Goal: Information Seeking & Learning: Learn about a topic

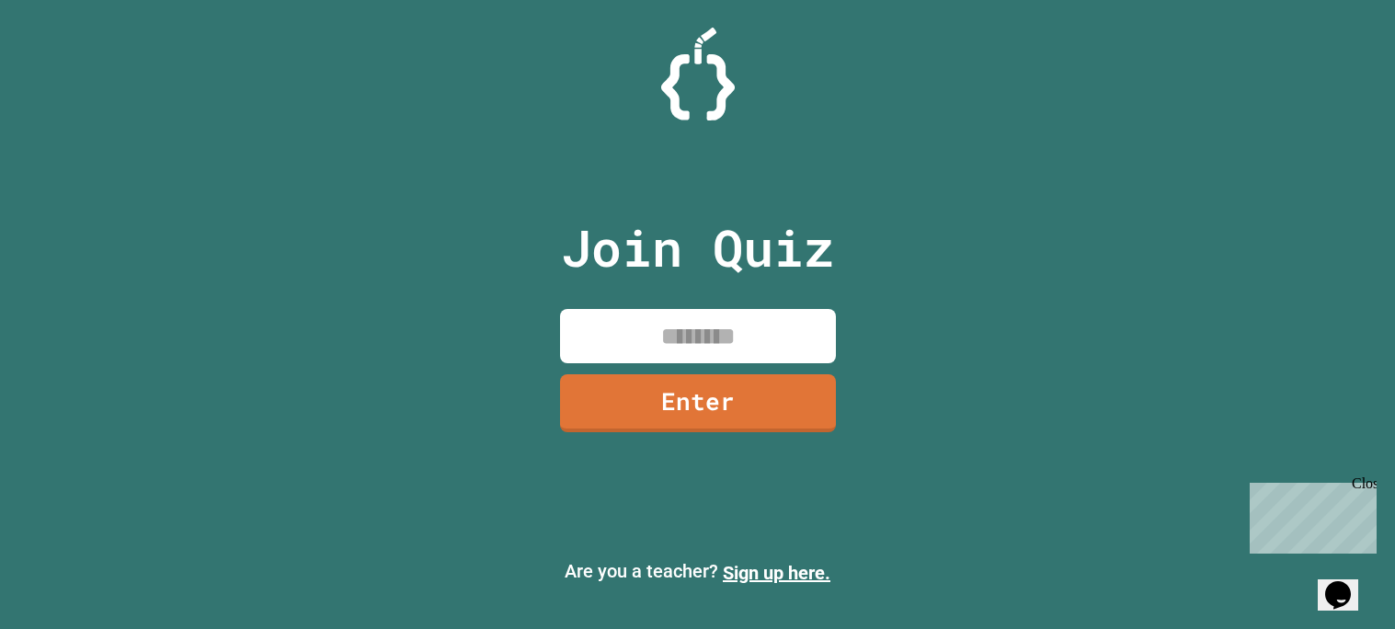
click at [644, 323] on input at bounding box center [698, 336] width 276 height 54
type input "********"
click at [729, 413] on link "Enter" at bounding box center [698, 404] width 276 height 58
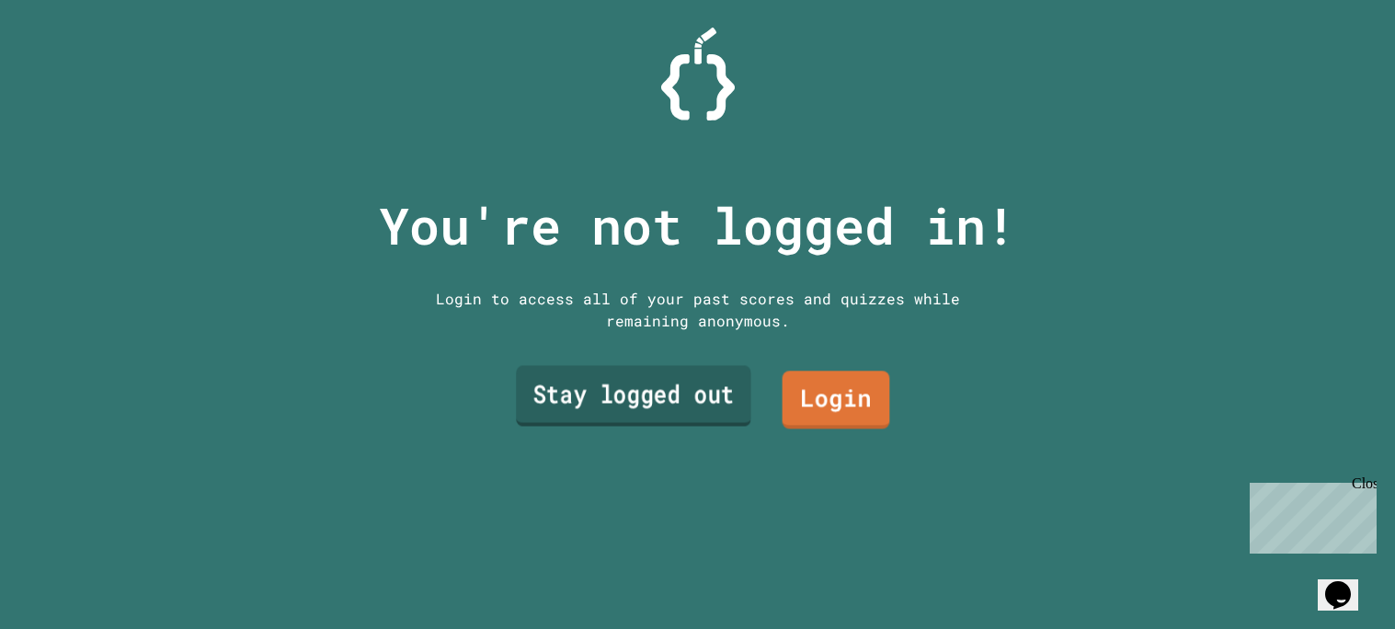
click at [676, 396] on link "Stay logged out" at bounding box center [633, 395] width 235 height 61
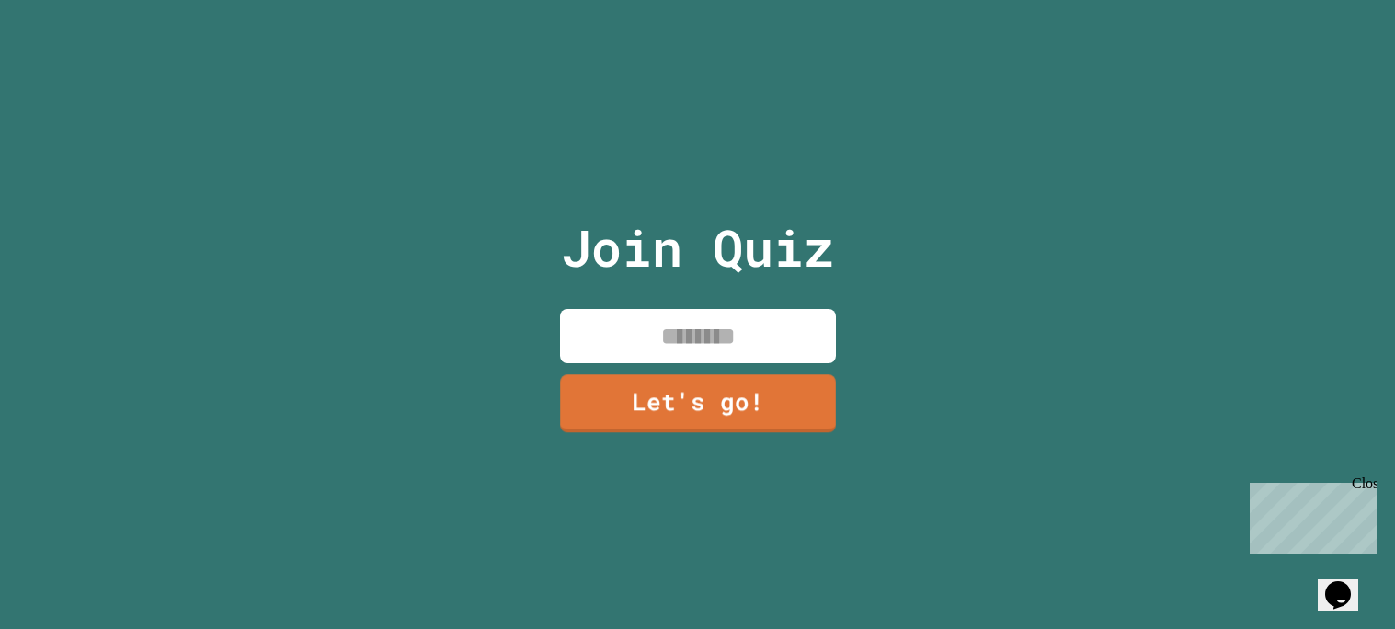
click at [702, 350] on input at bounding box center [698, 336] width 276 height 54
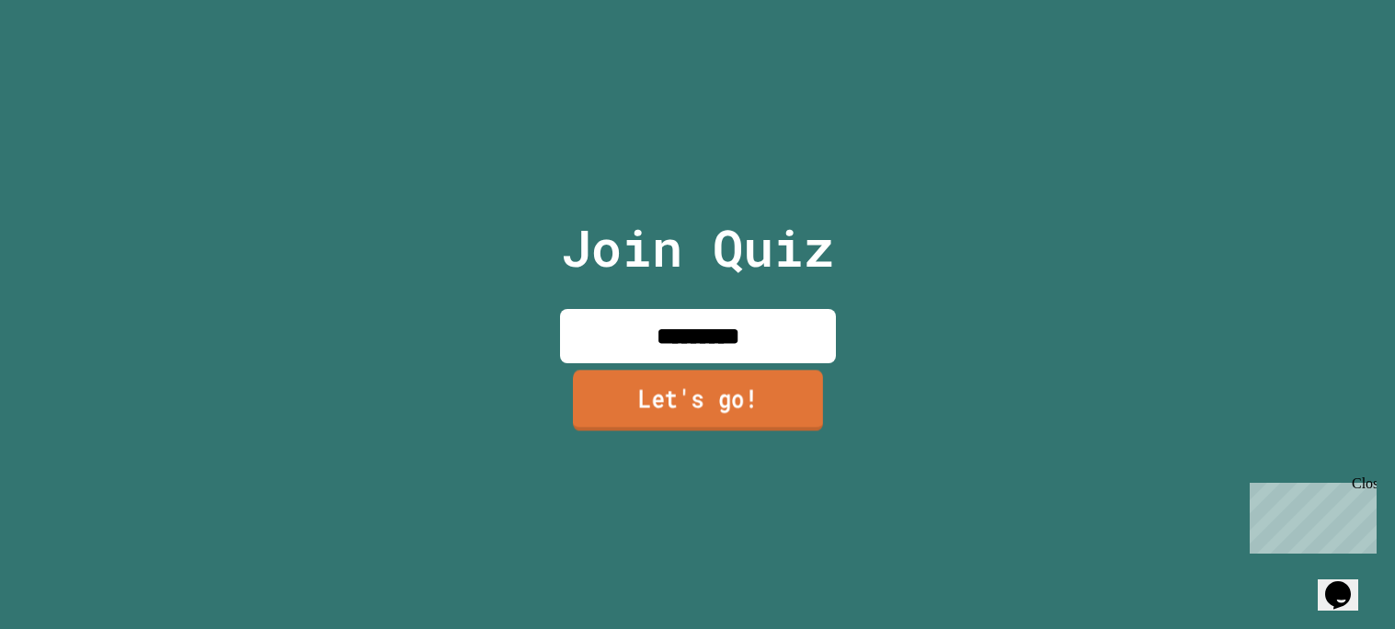
type input "*********"
click at [739, 412] on link "Let's go!" at bounding box center [698, 402] width 274 height 61
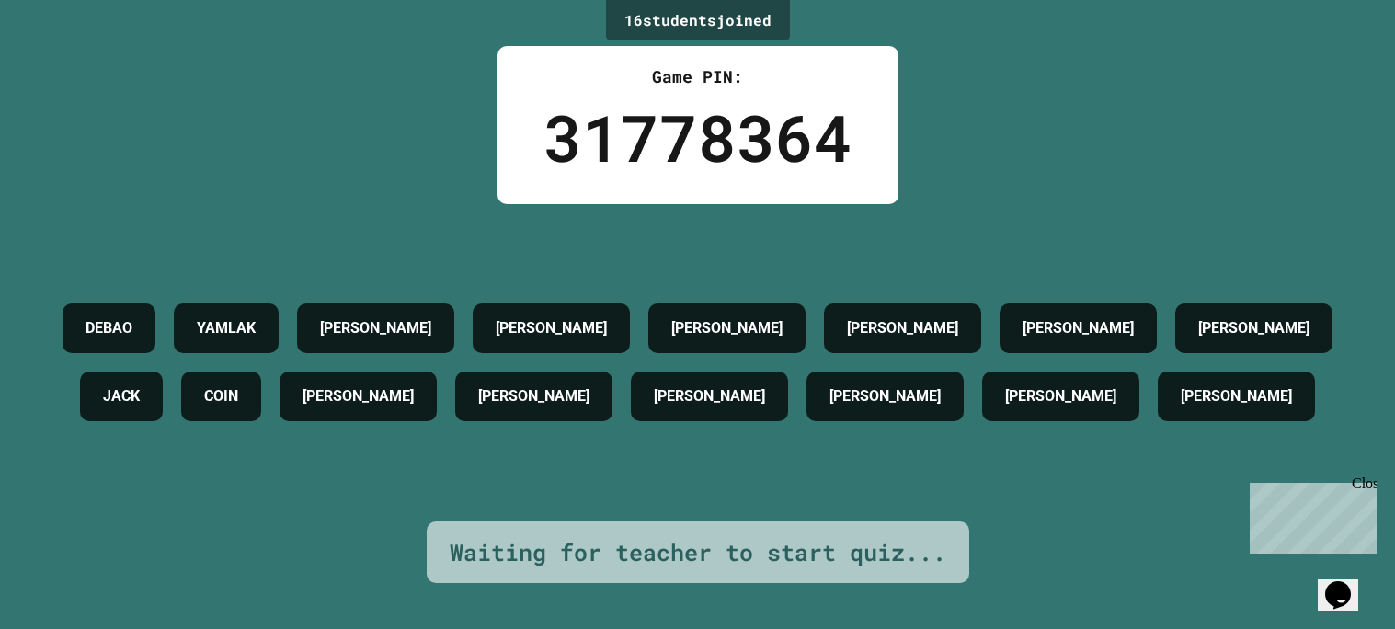
click at [1351, 581] on icon "Chat widget" at bounding box center [1338, 595] width 26 height 28
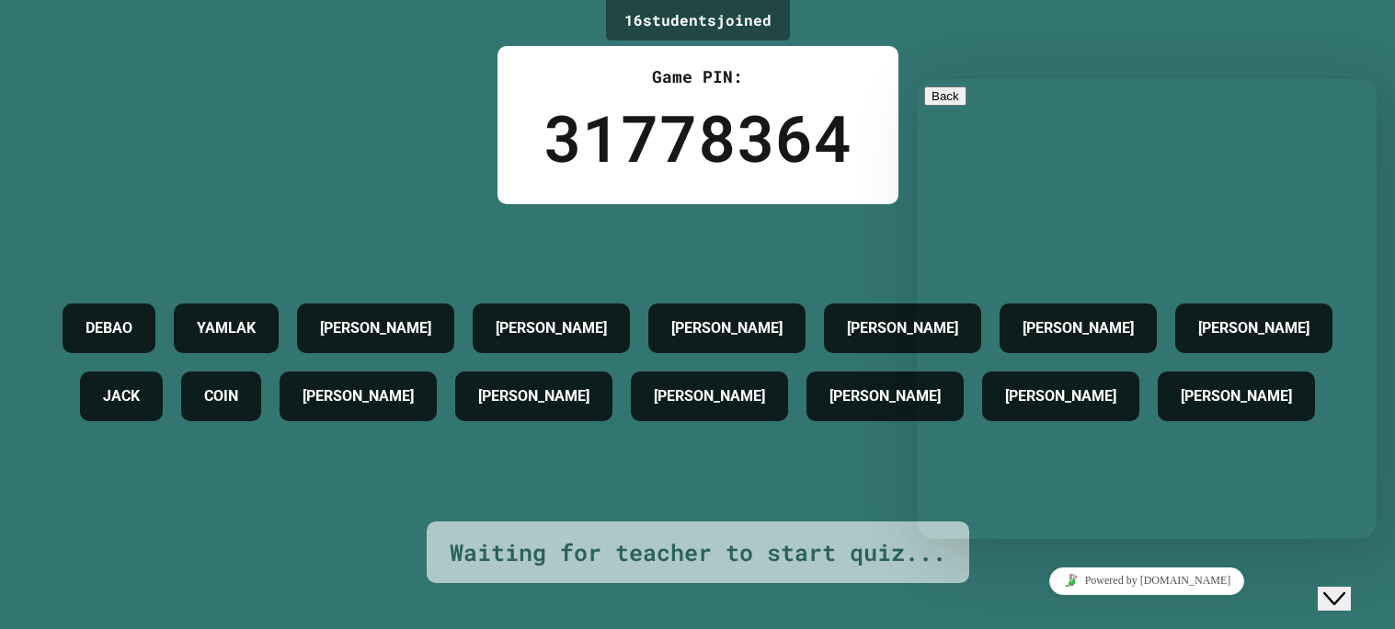
click at [1339, 588] on icon "Close Chat This icon closes the chat window." at bounding box center [1335, 599] width 22 height 22
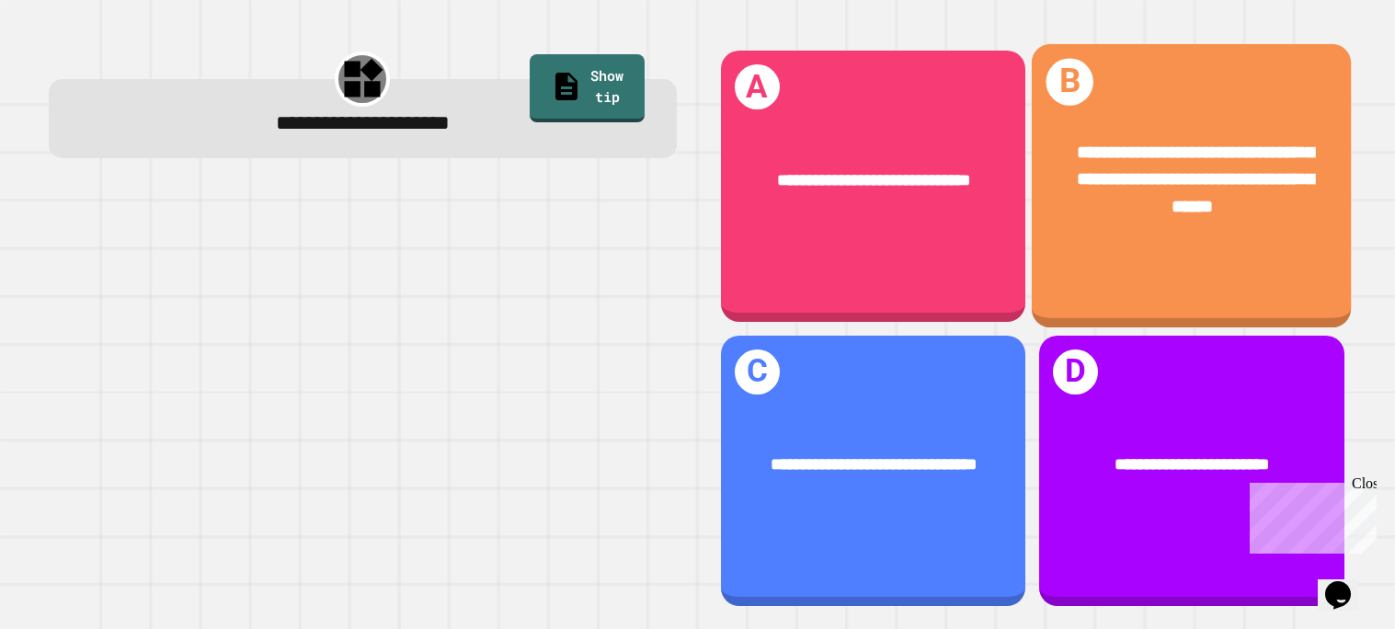
click at [1186, 167] on div "**********" at bounding box center [1193, 182] width 248 height 84
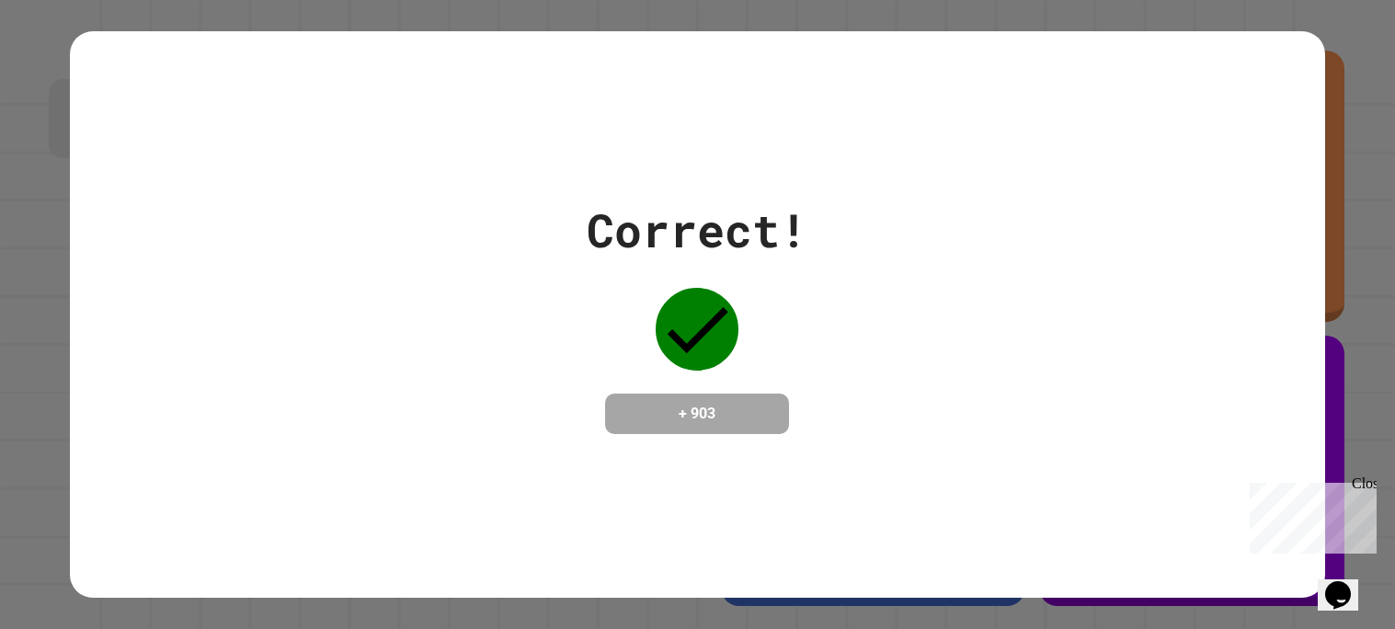
click at [1176, 478] on div "Correct! + 903" at bounding box center [698, 314] width 1256 height 567
click at [1347, 306] on div "Correct! + 903" at bounding box center [697, 314] width 1395 height 629
click at [1362, 481] on div "Close" at bounding box center [1363, 487] width 23 height 23
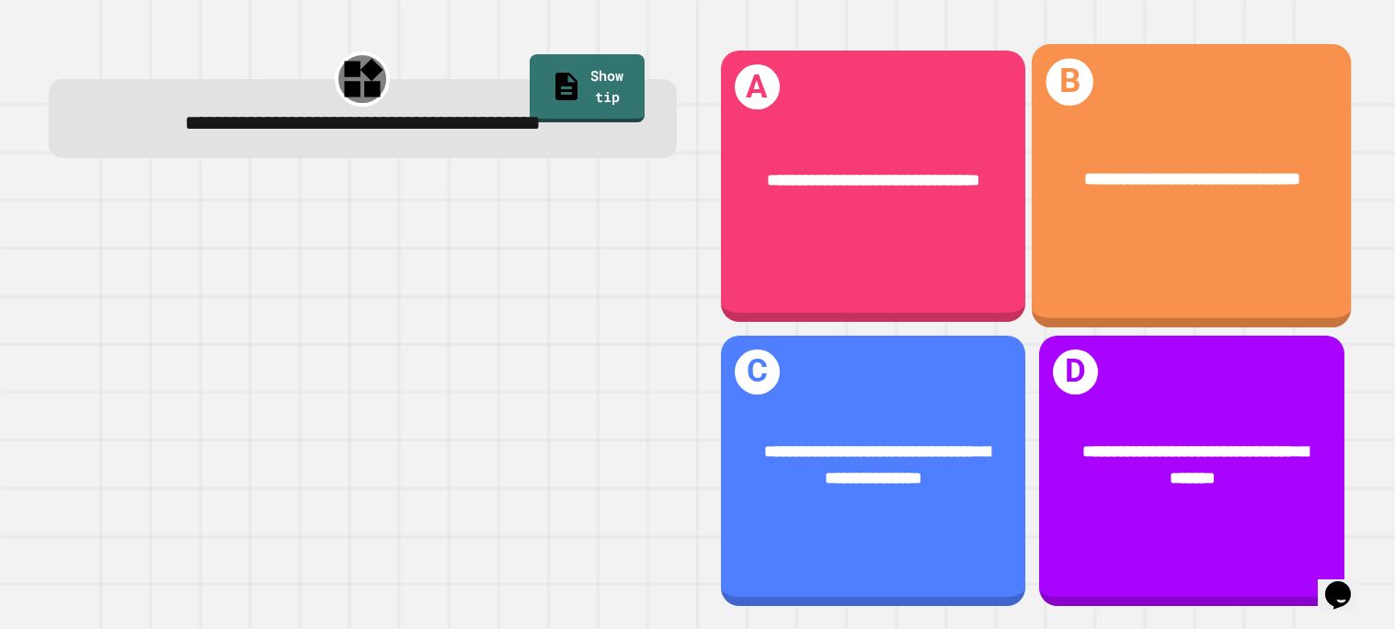
click at [1090, 195] on div "**********" at bounding box center [1193, 181] width 248 height 28
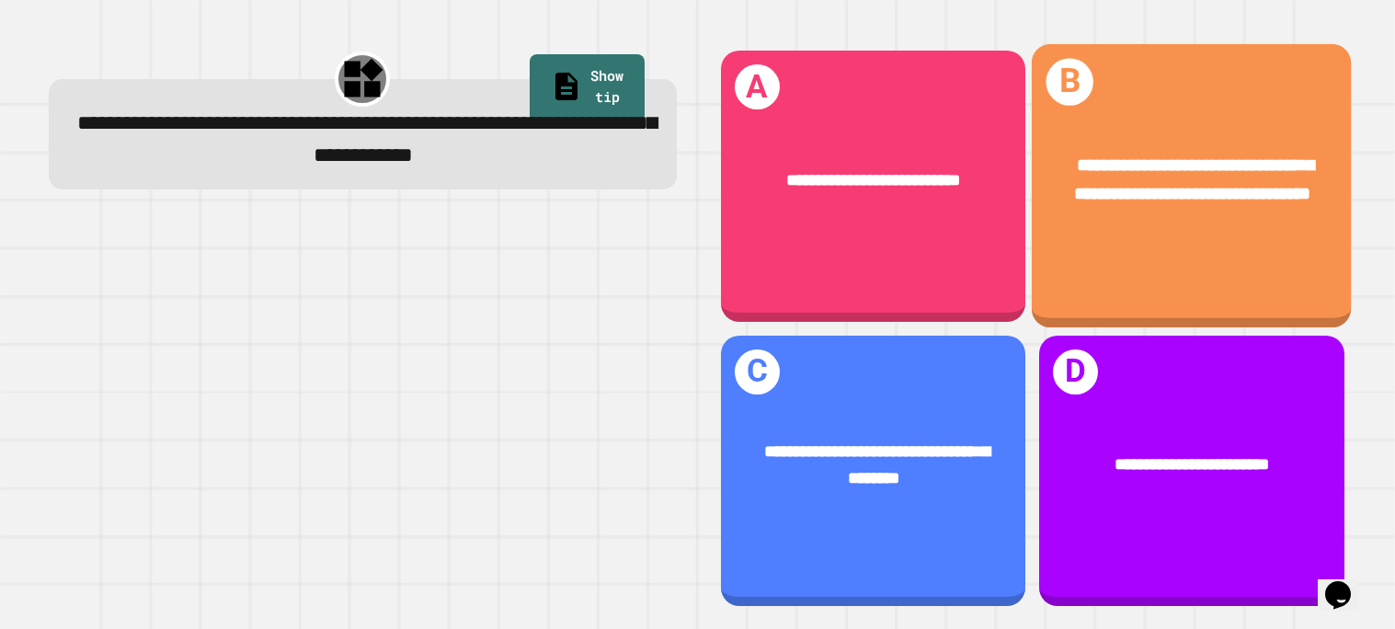
click at [1100, 174] on span "**********" at bounding box center [1194, 179] width 240 height 45
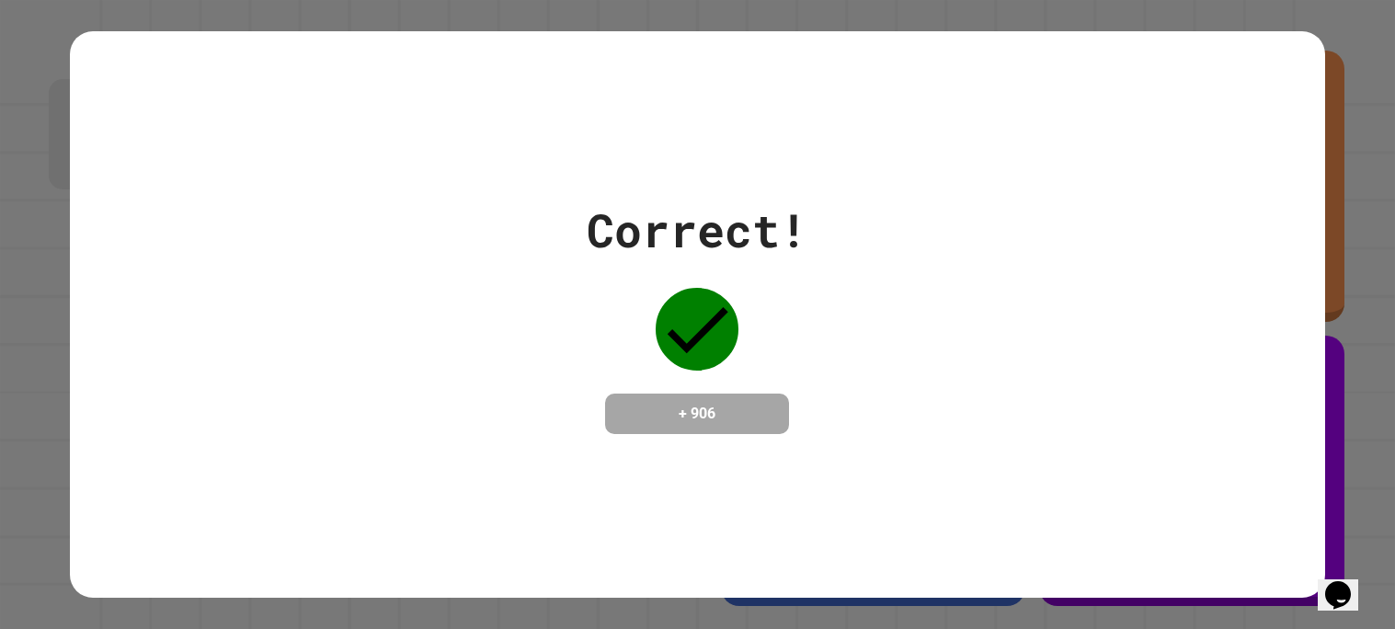
click at [667, 257] on div "Correct! + 906" at bounding box center [697, 315] width 221 height 238
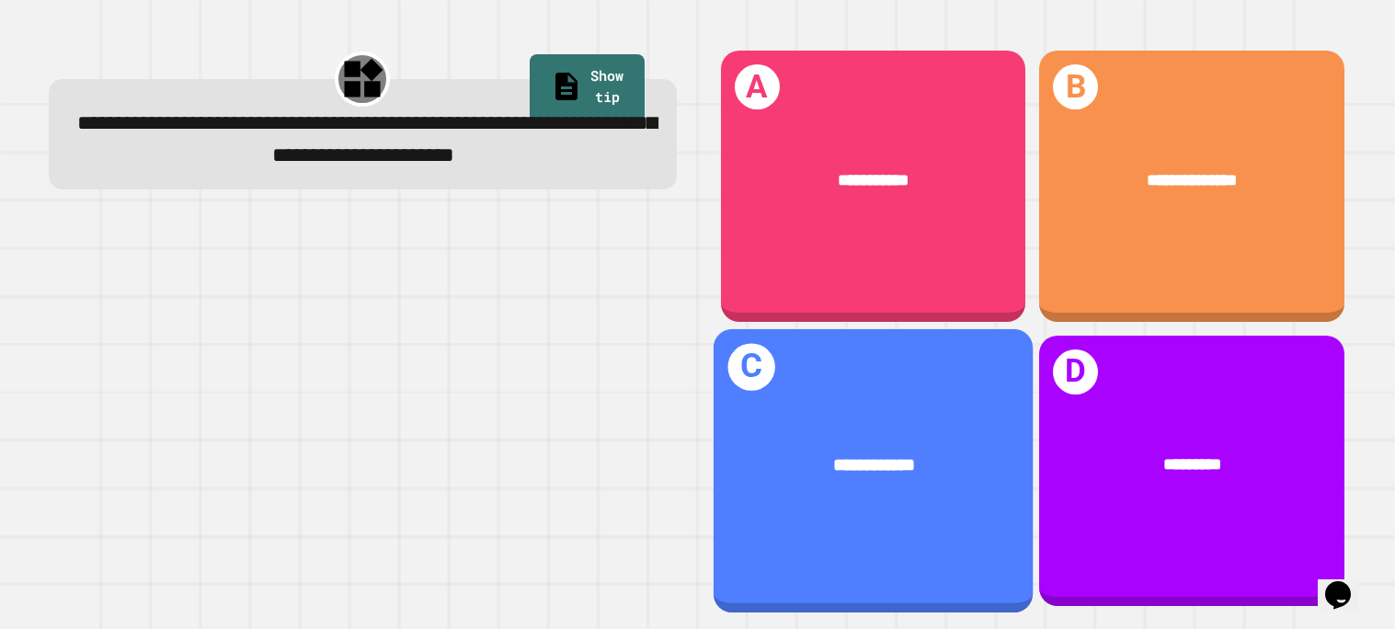
click at [823, 468] on div "**********" at bounding box center [874, 466] width 248 height 28
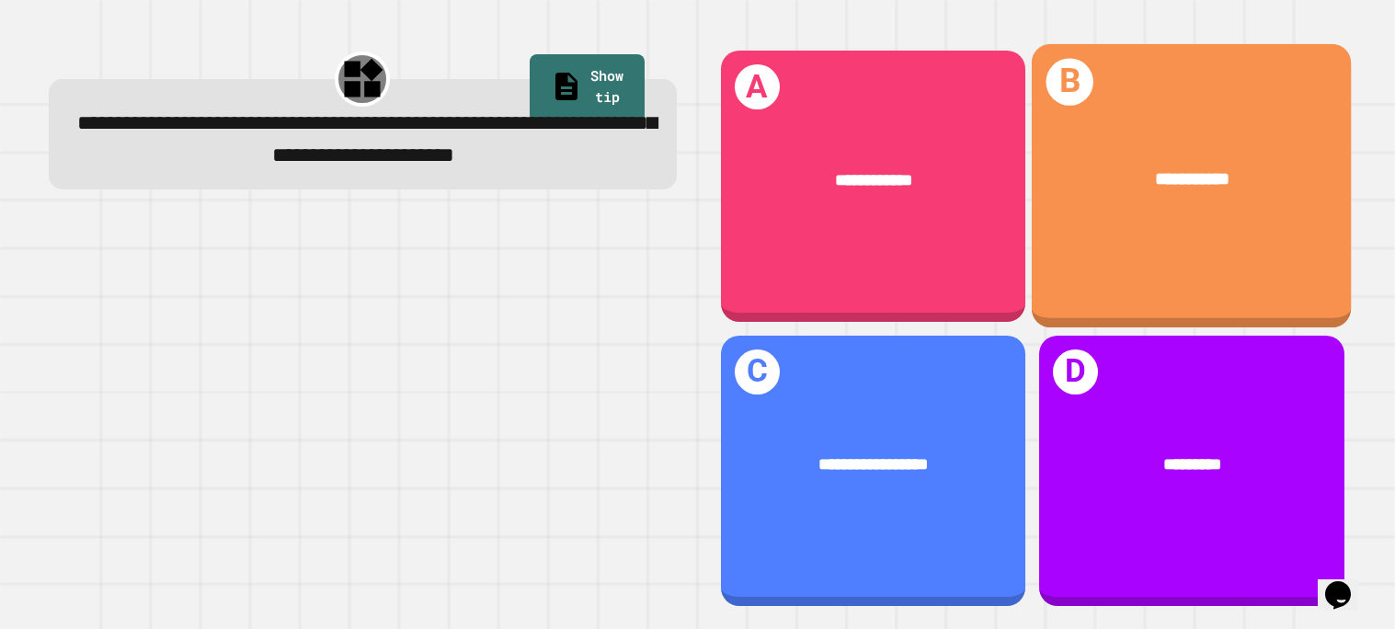
click at [1084, 214] on div "**********" at bounding box center [1192, 181] width 320 height 99
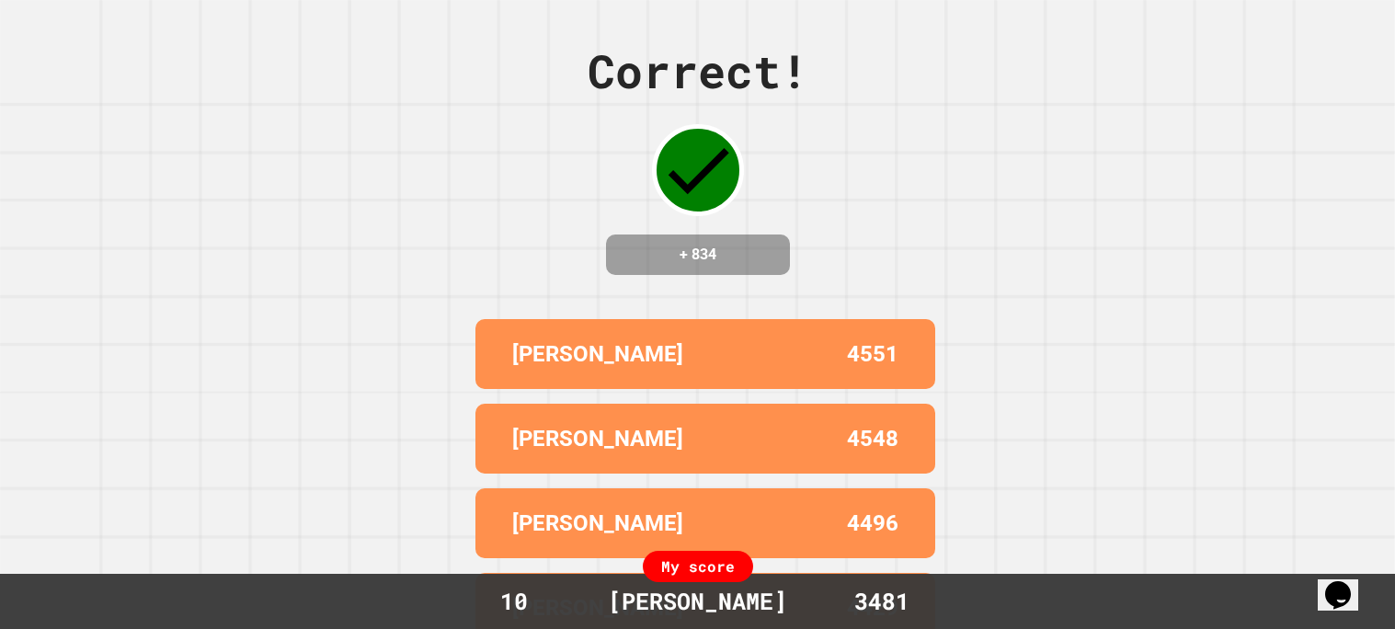
click at [641, 357] on div "[PERSON_NAME]" at bounding box center [608, 354] width 193 height 33
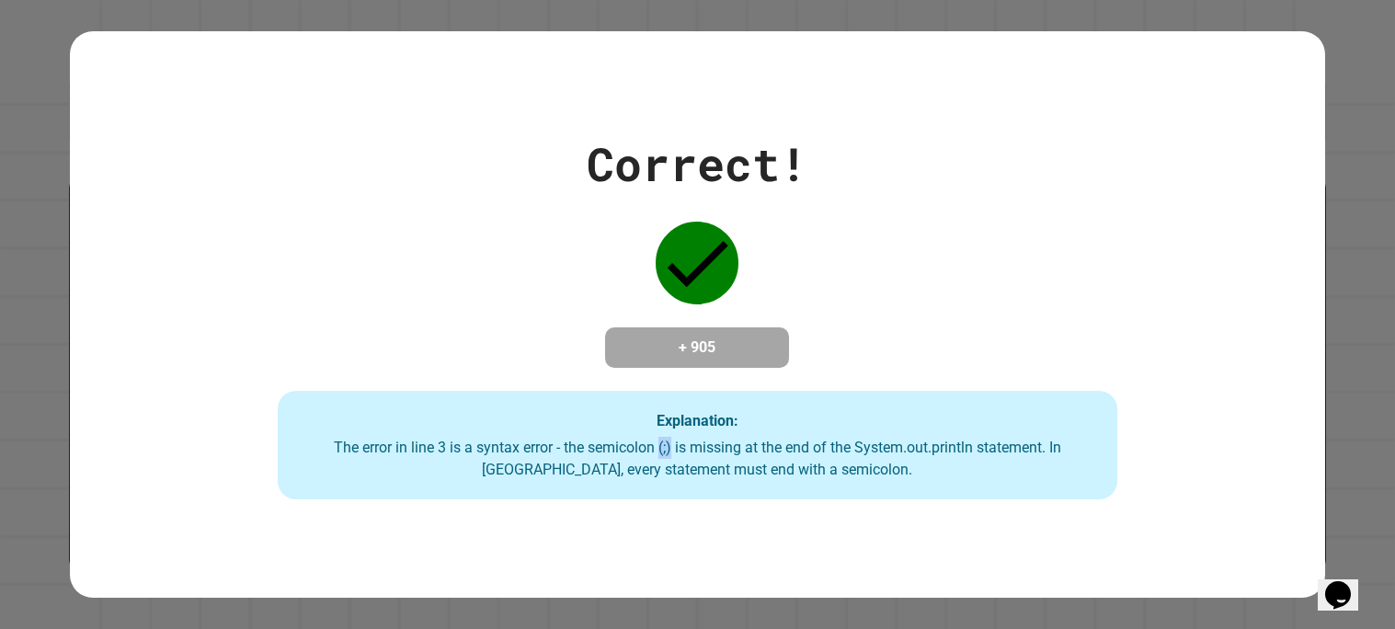
drag, startPoint x: 678, startPoint y: 460, endPoint x: 666, endPoint y: 459, distance: 12.0
click at [666, 459] on div "The error in line 3 is a syntax error - the semicolon (;) is missing at the end…" at bounding box center [697, 459] width 802 height 44
click at [692, 462] on div "The error in line 3 is a syntax error - the semicolon (;) is missing at the end…" at bounding box center [697, 459] width 802 height 44
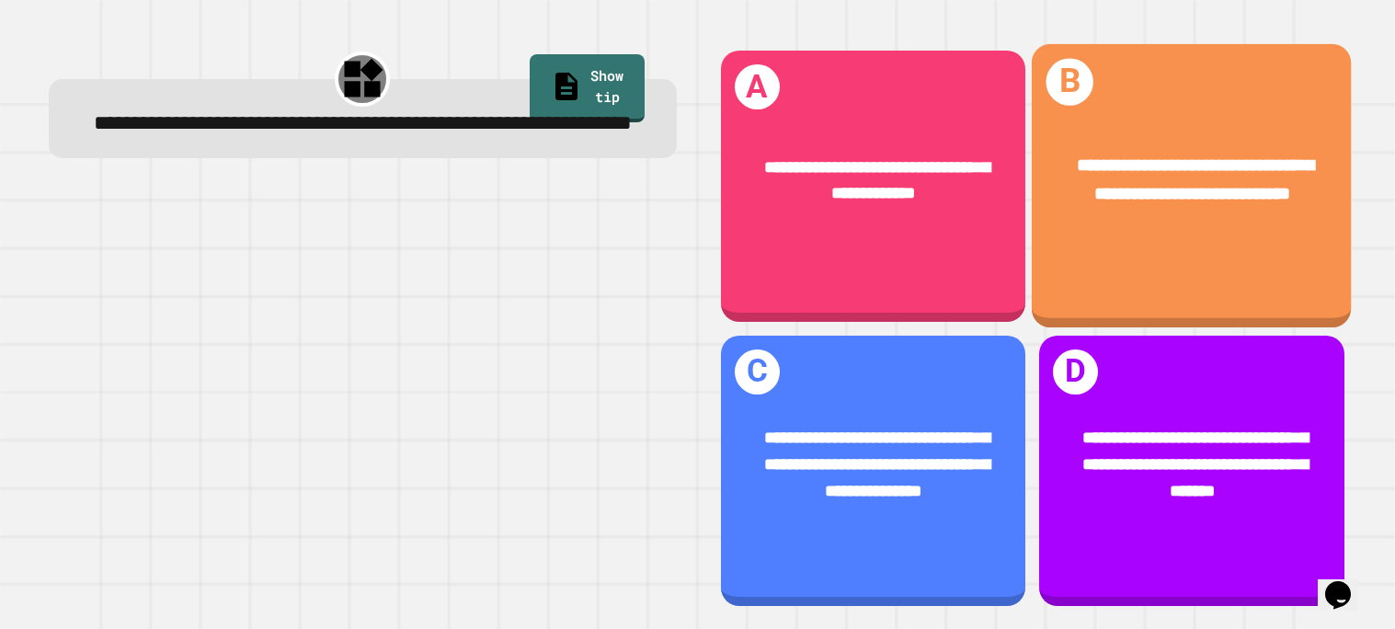
click at [1211, 120] on div "**********" at bounding box center [1192, 181] width 320 height 127
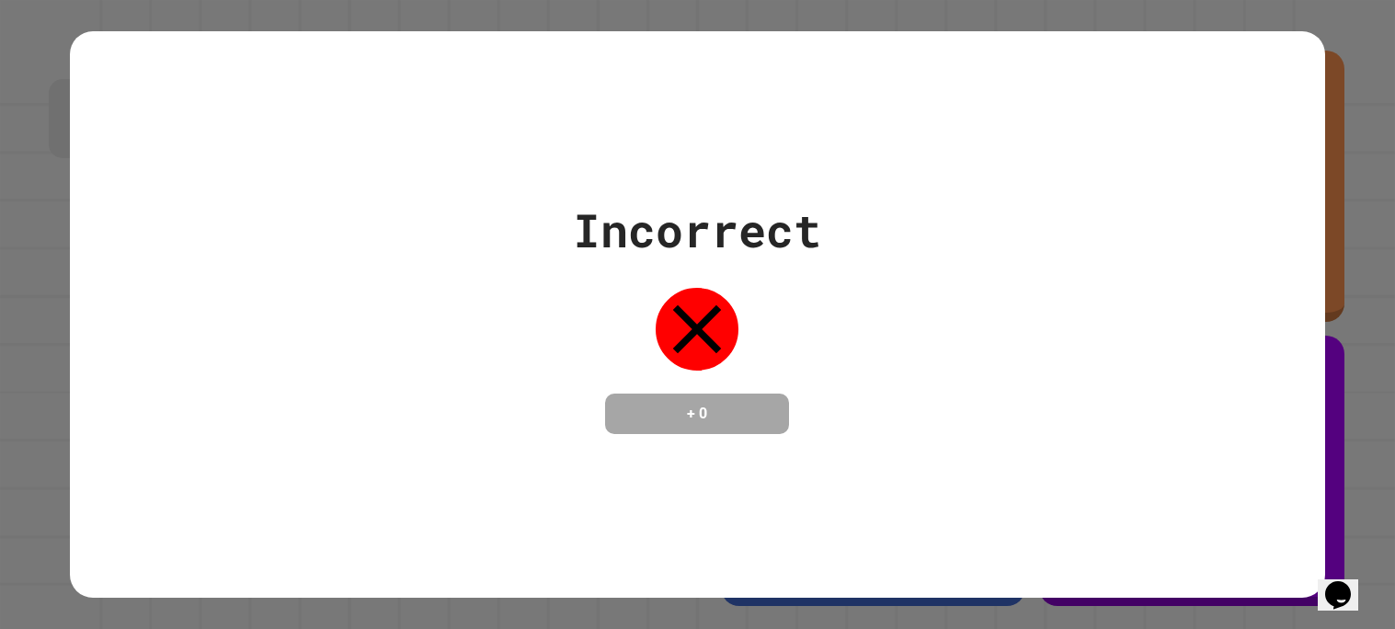
click at [1267, 329] on div "Incorrect + 0" at bounding box center [698, 315] width 1256 height 238
click at [1107, 405] on div "Incorrect + 0" at bounding box center [698, 315] width 1256 height 238
click at [947, 258] on div "Incorrect + 0" at bounding box center [698, 315] width 1256 height 238
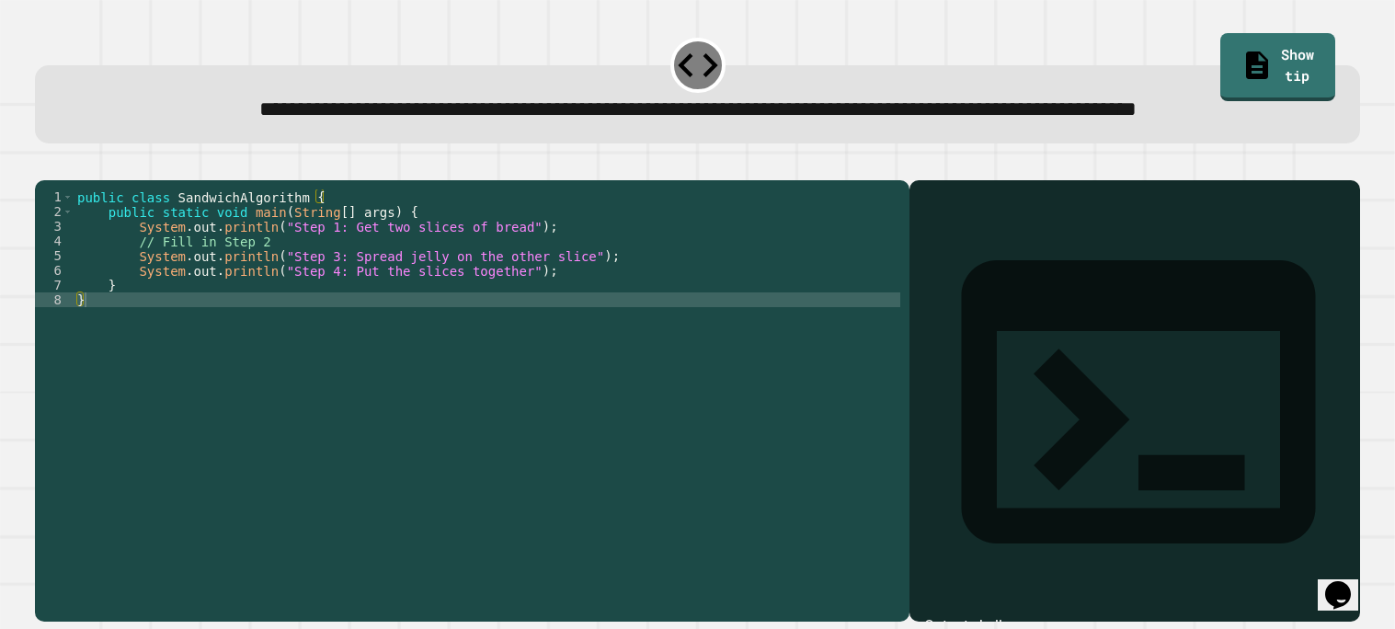
click at [304, 302] on div "public class SandwichAlgorithm { public static void main ( String [ ] args ) { …" at bounding box center [487, 380] width 827 height 383
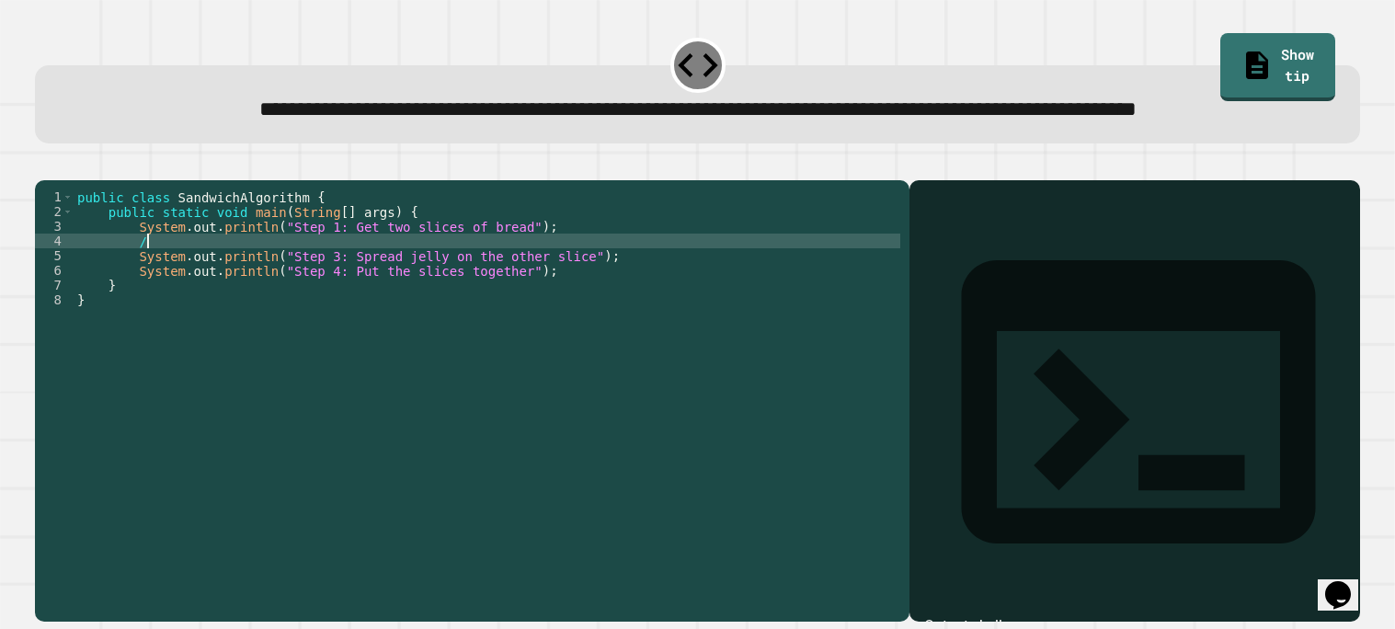
type textarea "*"
drag, startPoint x: 402, startPoint y: 299, endPoint x: 353, endPoint y: 294, distance: 49.0
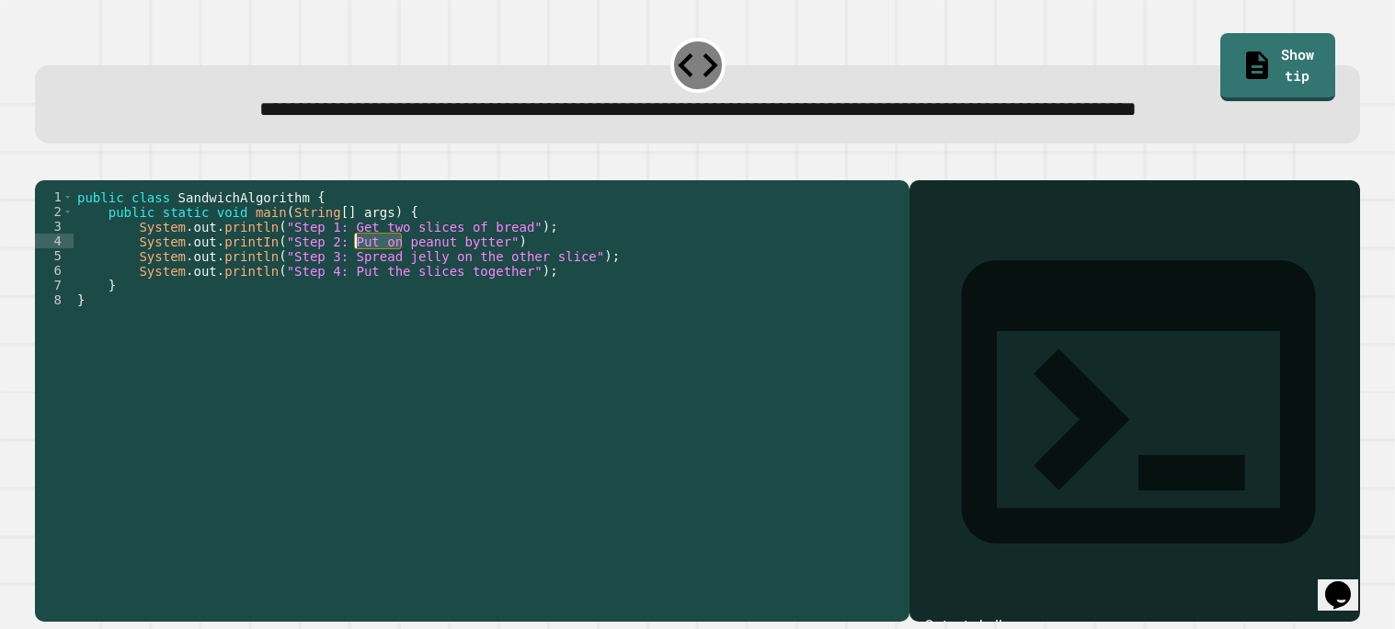
click at [353, 294] on div "public class SandwichAlgorithm { public static void main ( String [ ] args ) { …" at bounding box center [487, 380] width 827 height 383
click at [510, 299] on div "public class SandwichAlgorithm { public static void main ( String [ ] args ) { …" at bounding box center [487, 380] width 827 height 383
click at [551, 295] on div "public class SandwichAlgorithm { public static void main ( String [ ] args ) { …" at bounding box center [487, 380] width 827 height 383
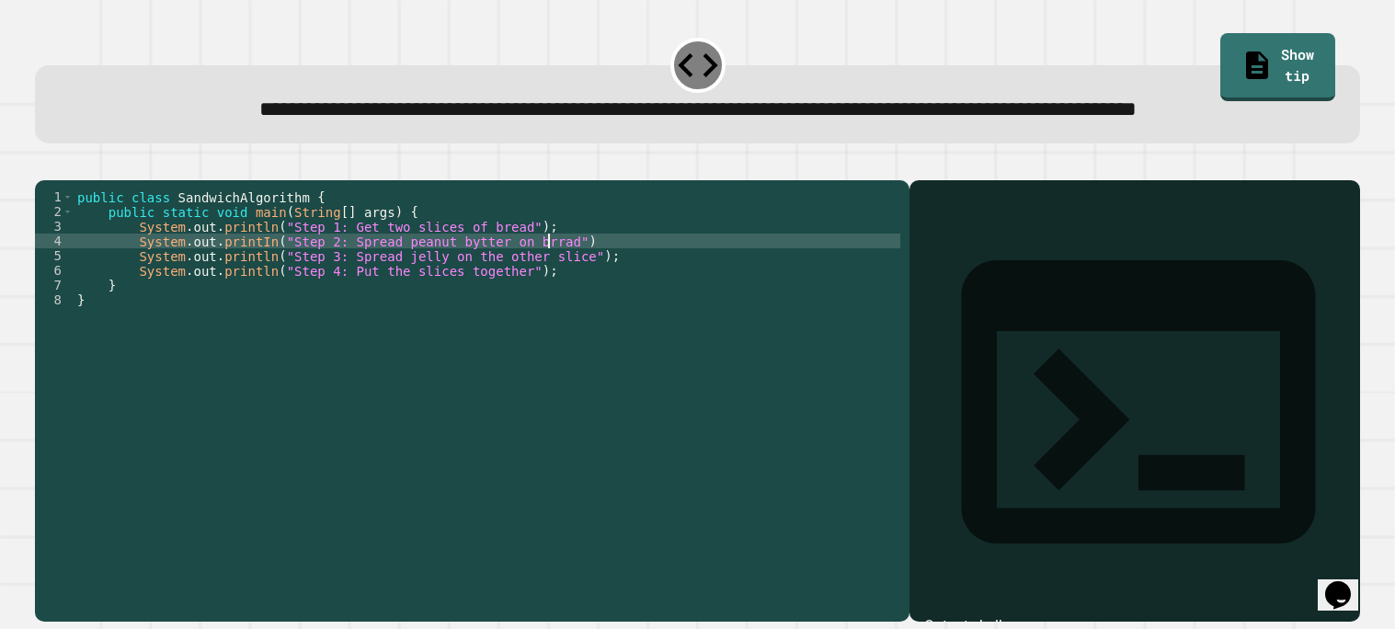
click at [551, 295] on div "public class SandwichAlgorithm { public static void main ( String [ ] args ) { …" at bounding box center [487, 380] width 827 height 383
click at [680, 298] on div "public class SandwichAlgorithm { public static void main ( String [ ] args ) { …" at bounding box center [487, 380] width 827 height 383
click at [666, 335] on div "public class SandwichAlgorithm { public static void main ( String [ ] args ) { …" at bounding box center [487, 380] width 827 height 383
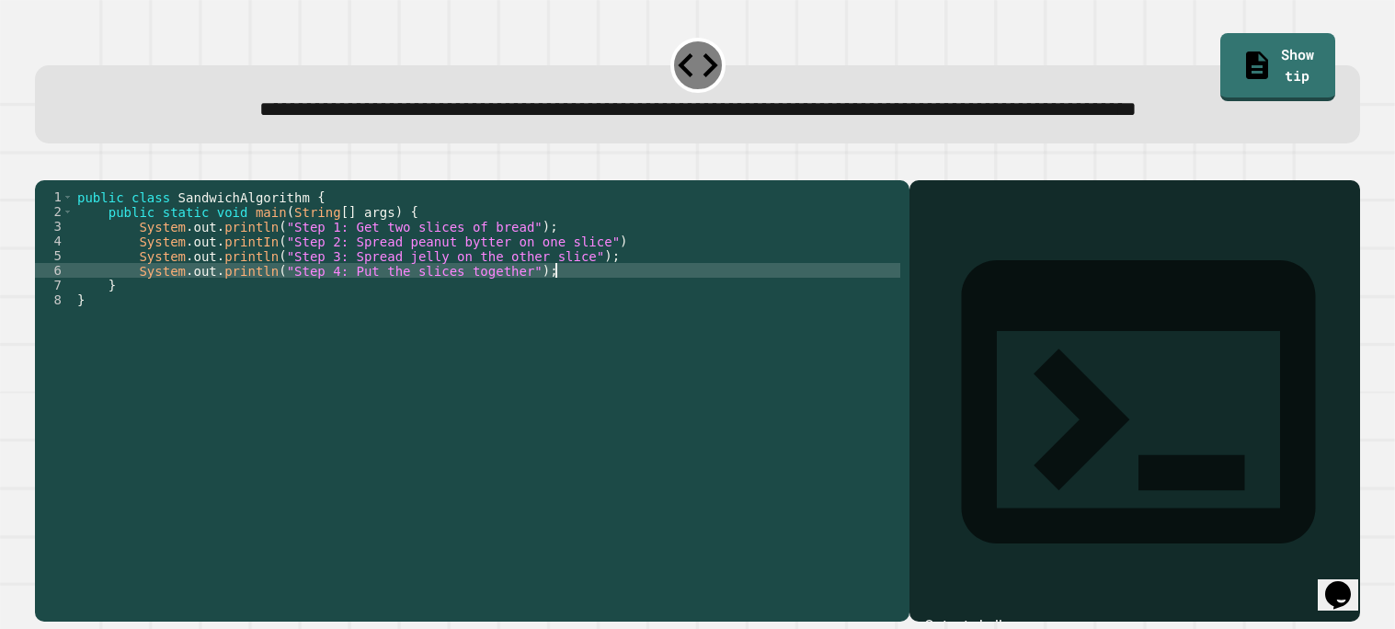
click at [660, 295] on div "public class SandwichAlgorithm { public static void main ( String [ ] args ) { …" at bounding box center [487, 380] width 827 height 383
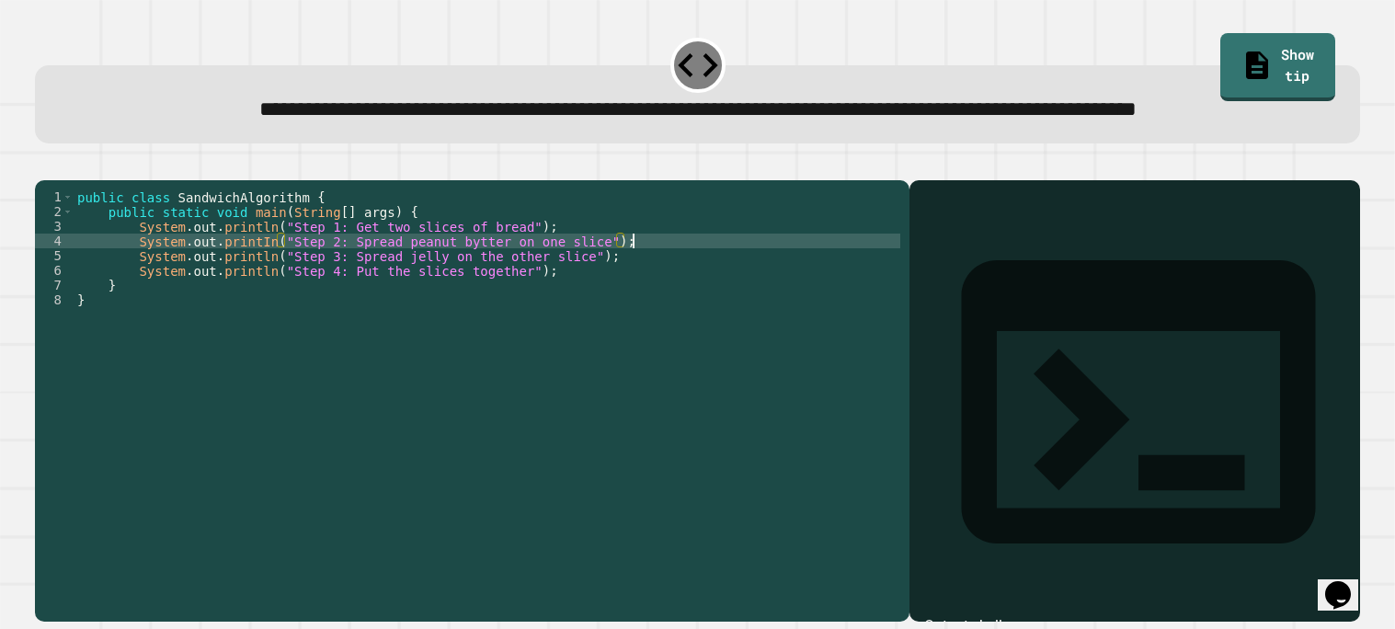
scroll to position [0, 38]
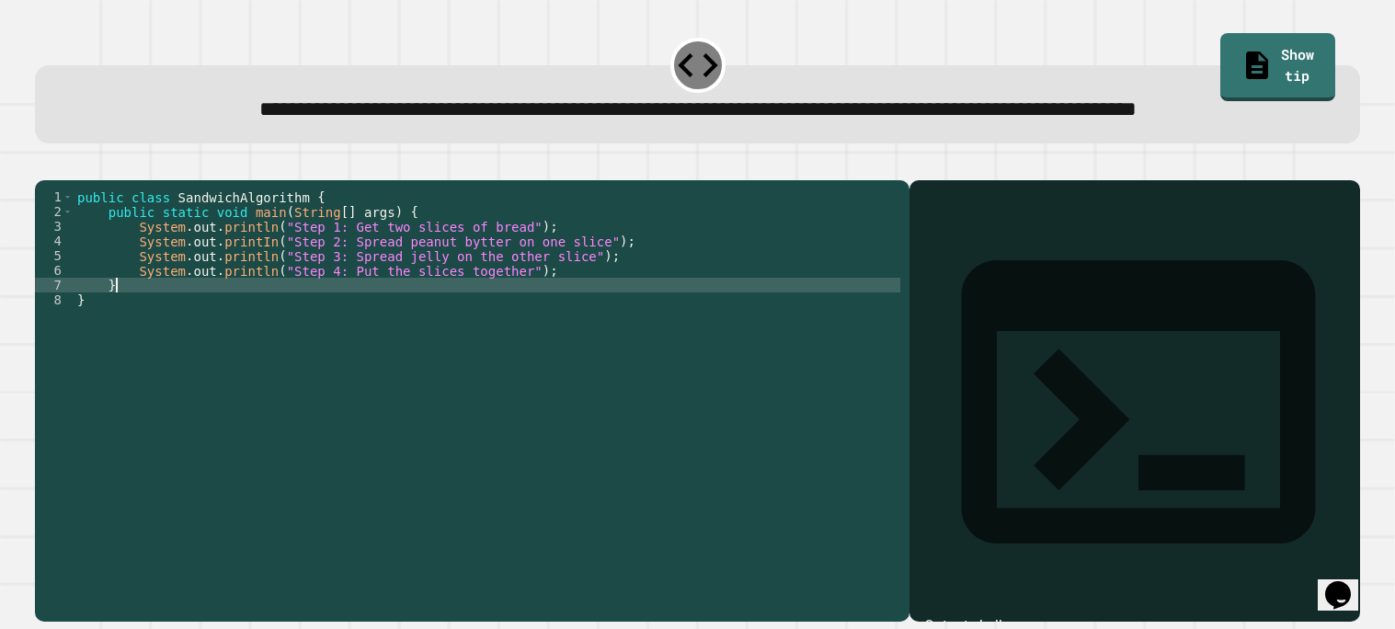
click at [677, 344] on div "public class SandwichAlgorithm { public static void main ( String [ ] args ) { …" at bounding box center [487, 380] width 827 height 383
click at [499, 302] on div "public class SandwichAlgorithm { public static void main ( String [ ] args ) { …" at bounding box center [487, 380] width 827 height 383
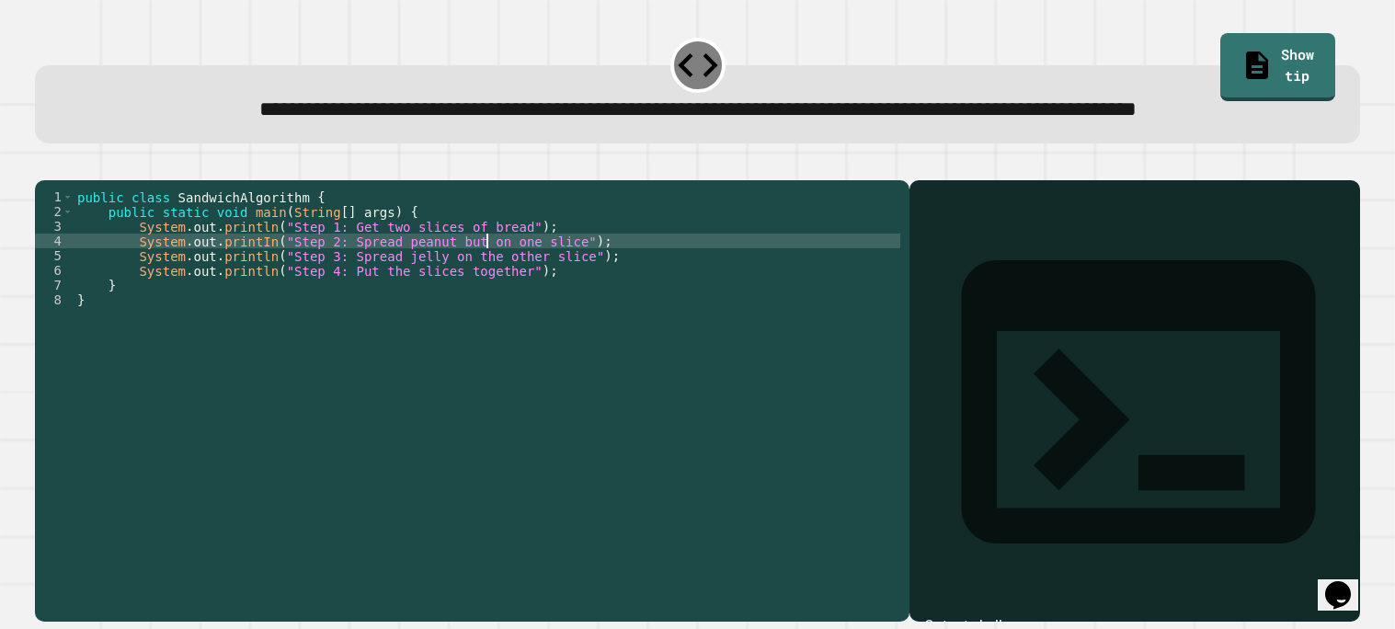
scroll to position [0, 29]
click at [559, 348] on div "public class SandwichAlgorithm { public static void main ( String [ ] args ) { …" at bounding box center [487, 380] width 827 height 383
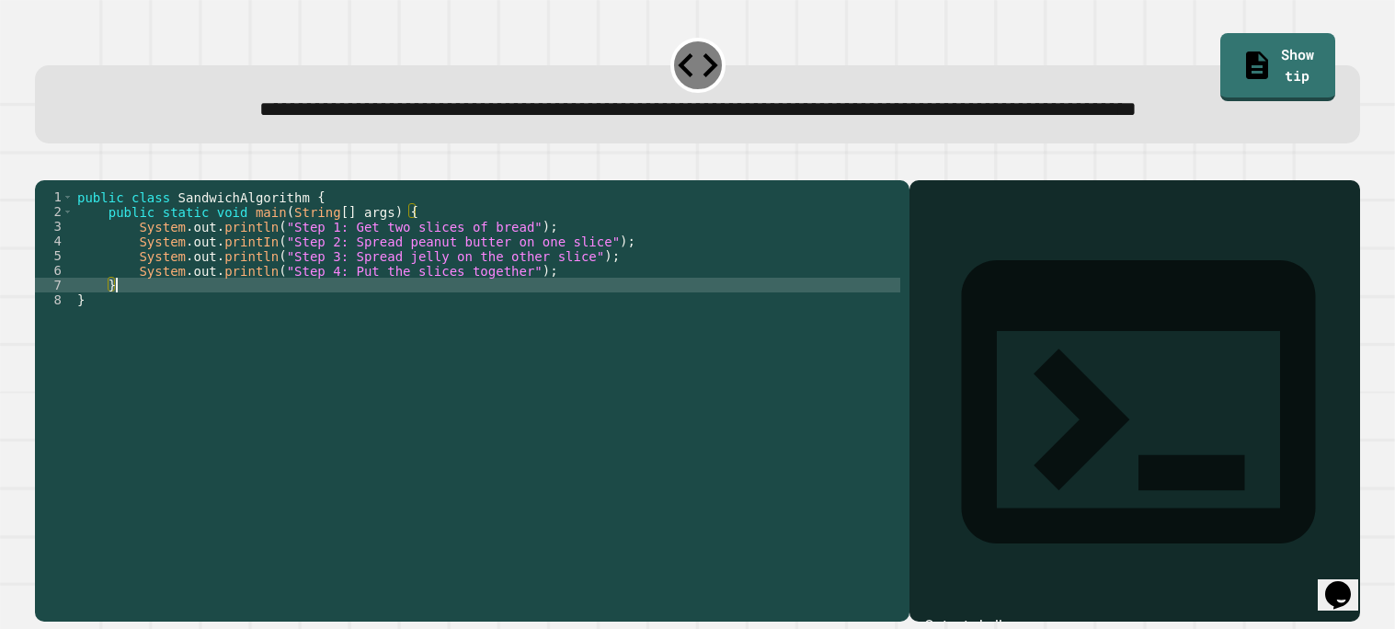
click at [608, 376] on div "public class SandwichAlgorithm { public static void main ( String [ ] args ) { …" at bounding box center [487, 380] width 827 height 383
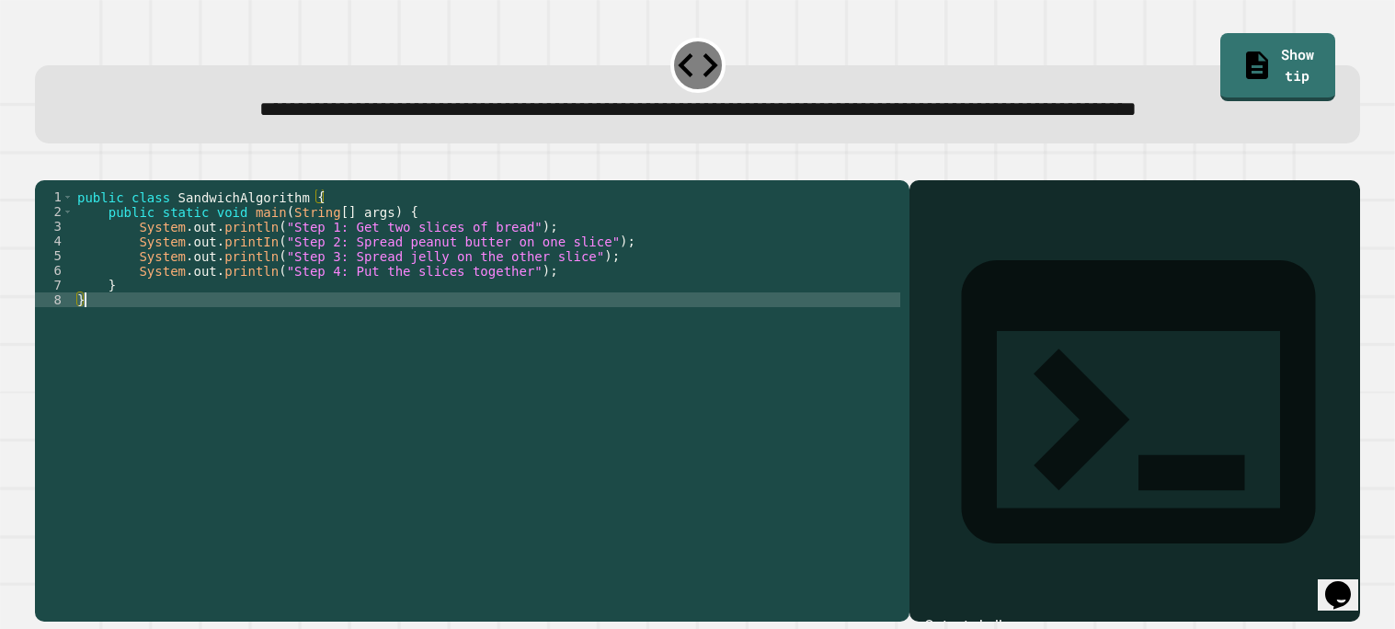
scroll to position [0, 0]
type textarea "*"
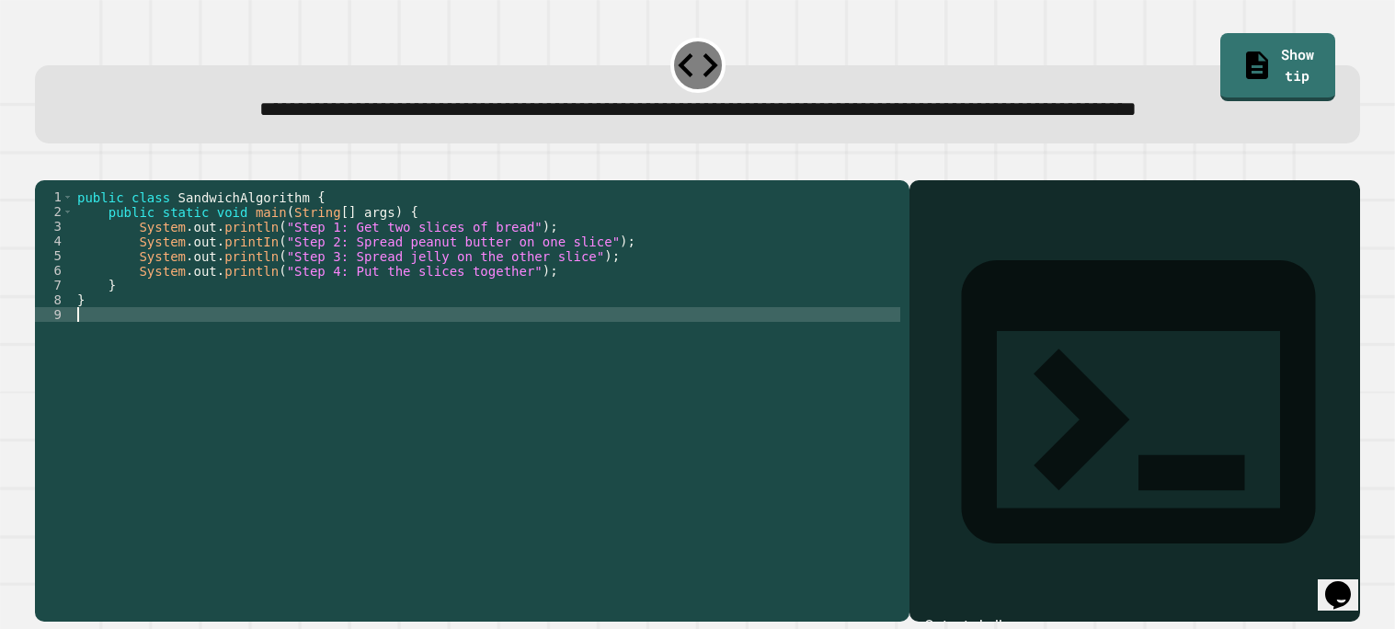
click at [44, 165] on icon "button" at bounding box center [44, 165] width 0 height 0
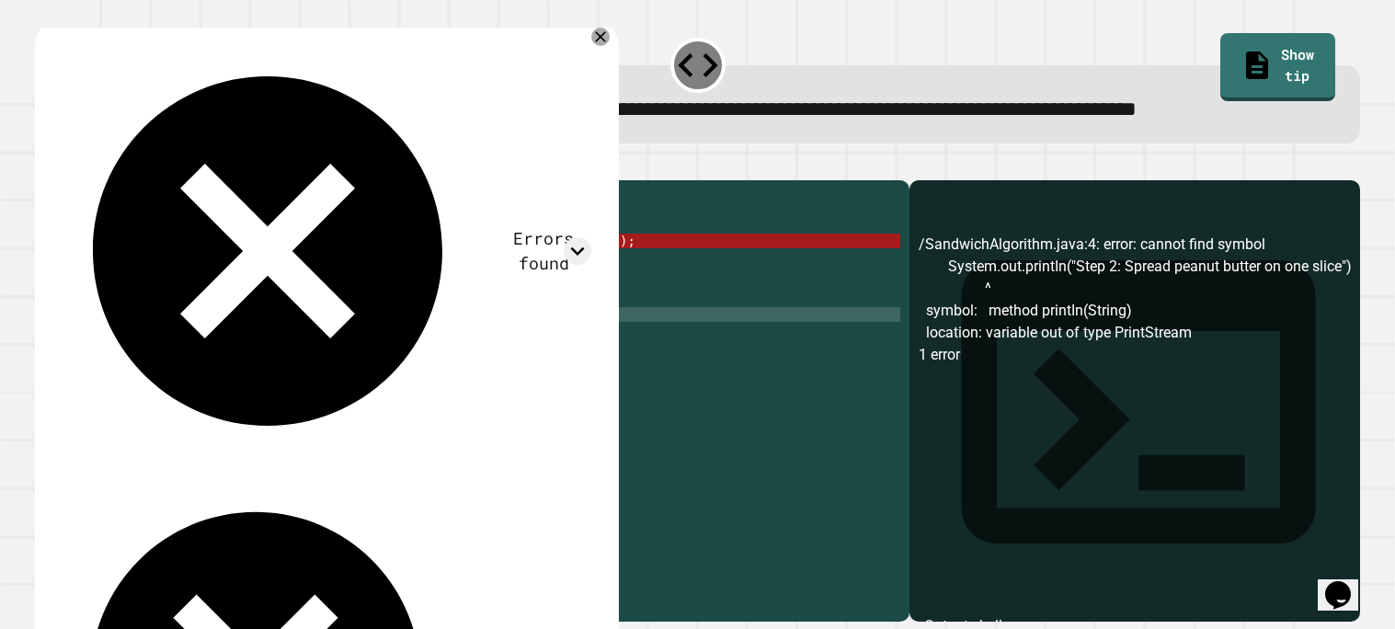
click at [270, 295] on div "public class SandwichAlgorithm { public static void main ( String [ ] args ) { …" at bounding box center [487, 380] width 827 height 383
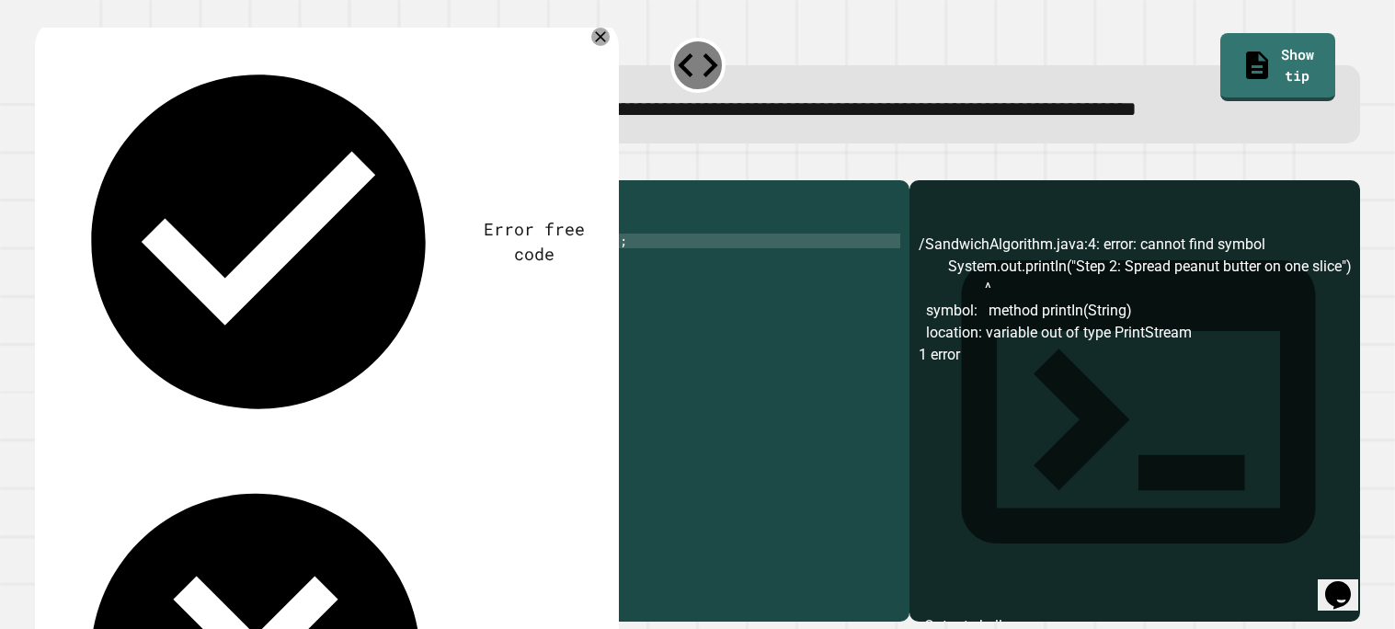
scroll to position [0, 13]
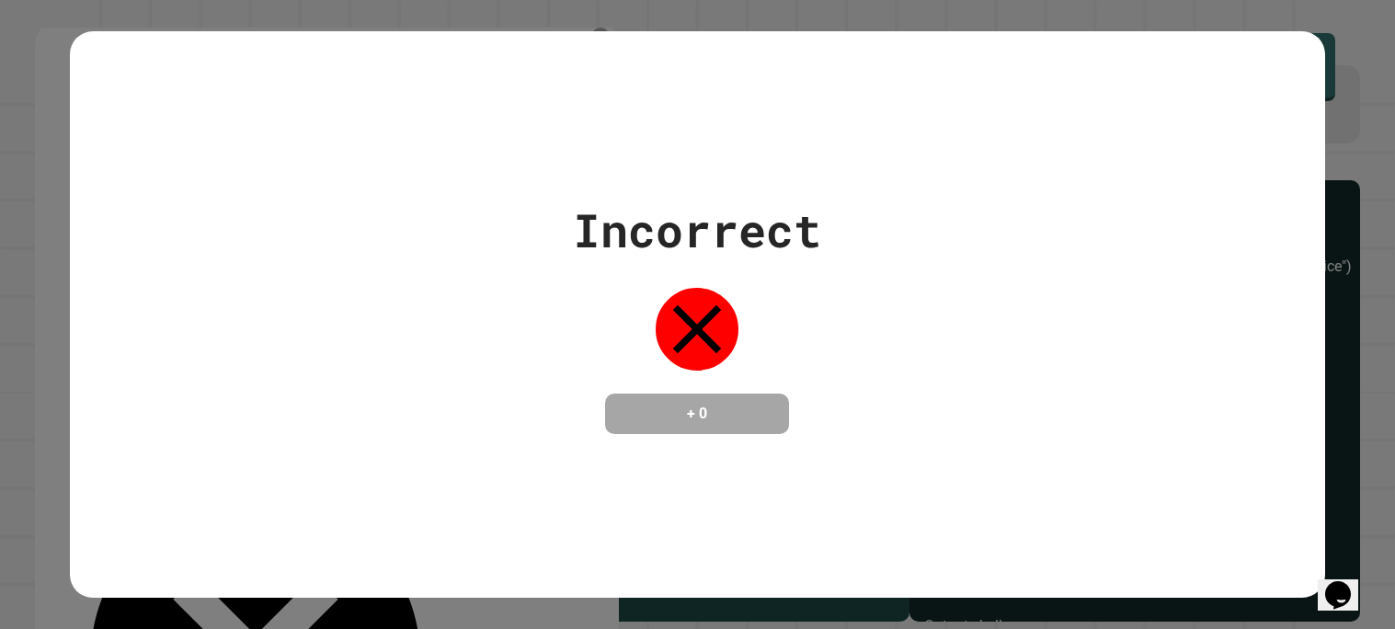
type textarea "**********"
click at [396, 388] on div "Incorrect + 0" at bounding box center [698, 315] width 1256 height 238
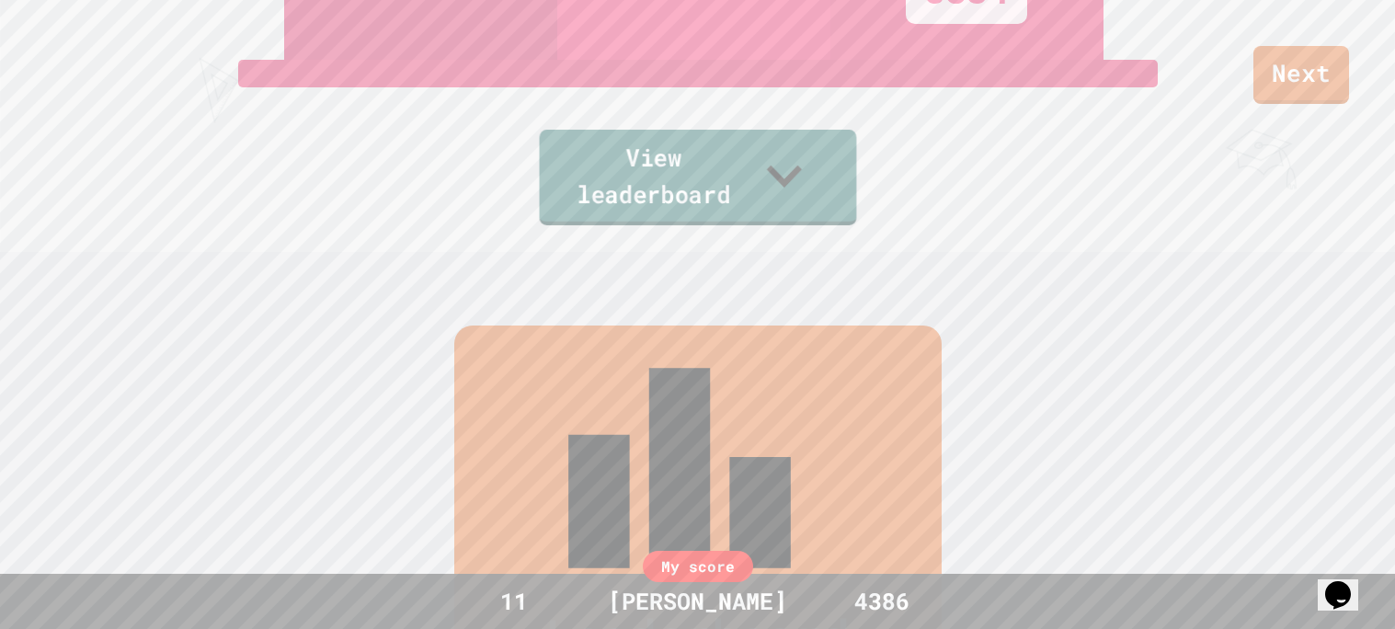
click at [819, 200] on icon at bounding box center [784, 176] width 70 height 73
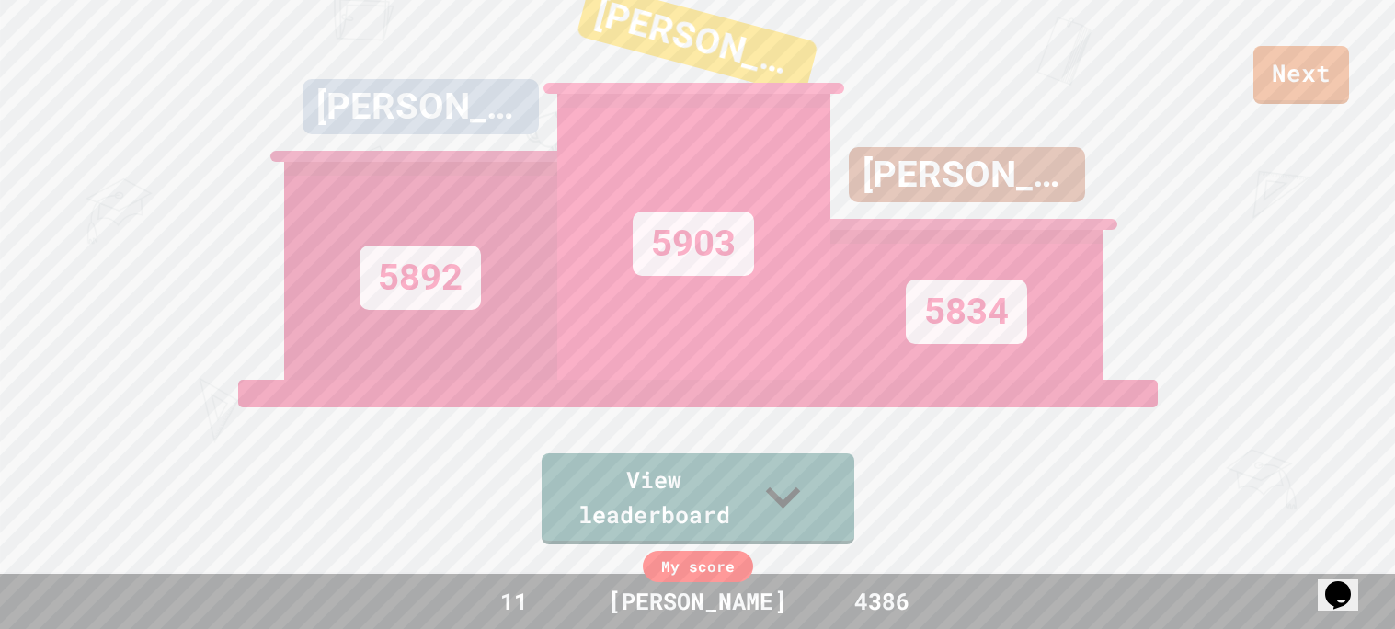
scroll to position [0, 0]
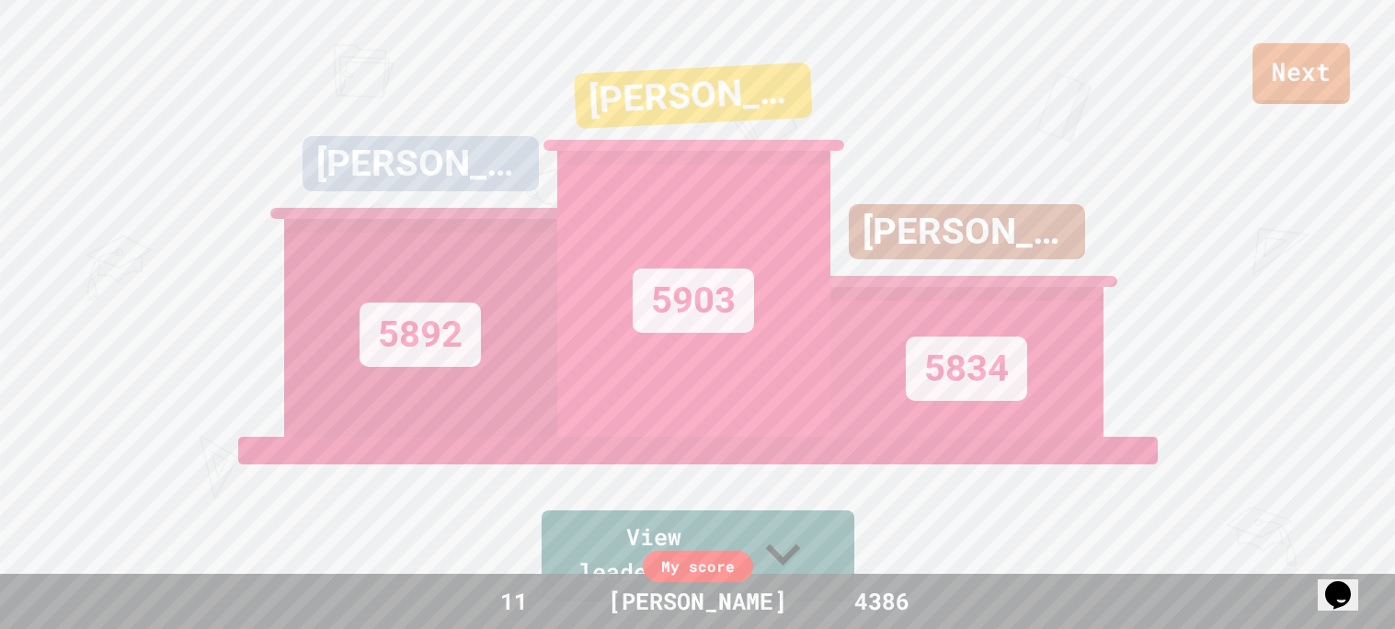
click at [1285, 93] on link "Next" at bounding box center [1302, 73] width 98 height 61
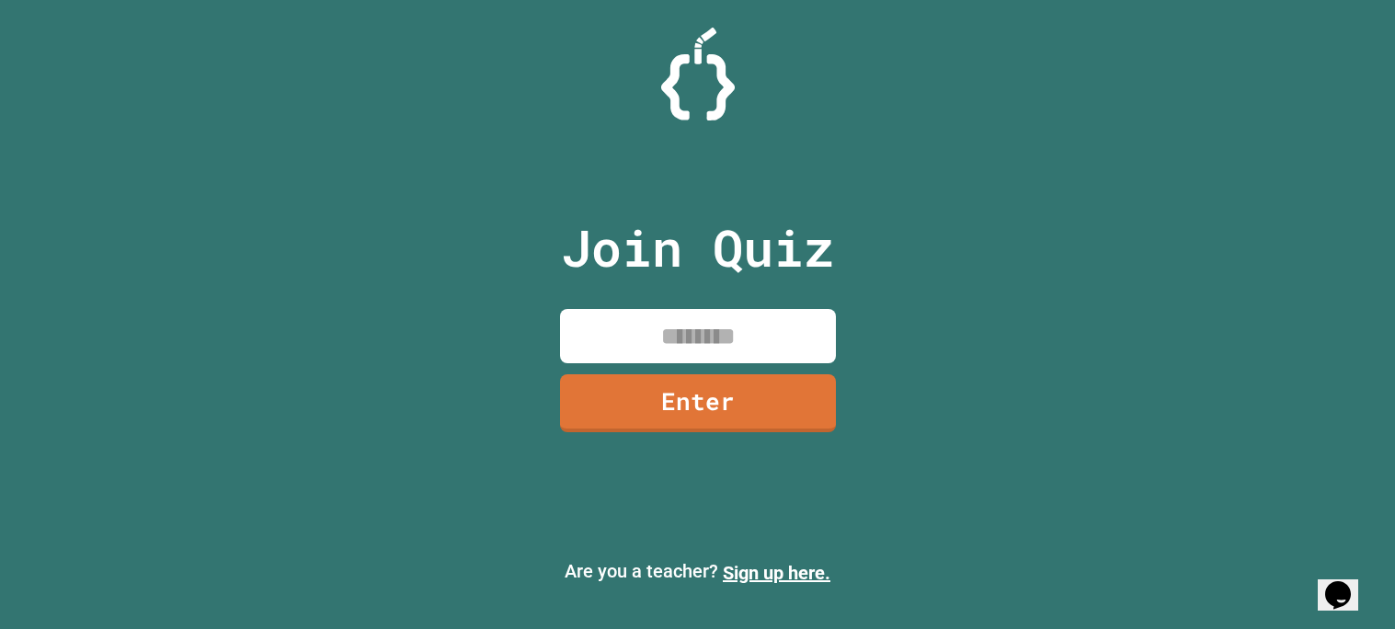
click at [763, 319] on input at bounding box center [698, 336] width 276 height 54
click at [778, 568] on link "Sign up here." at bounding box center [777, 573] width 108 height 22
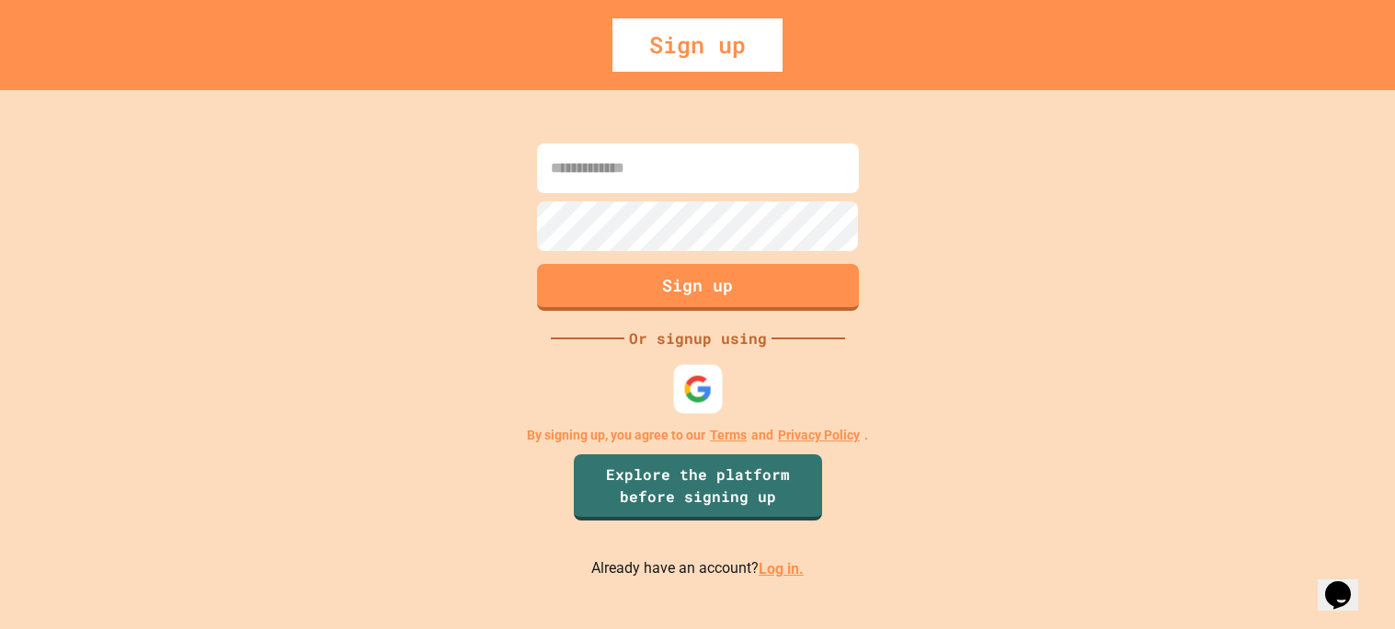
click at [702, 399] on img at bounding box center [697, 388] width 29 height 29
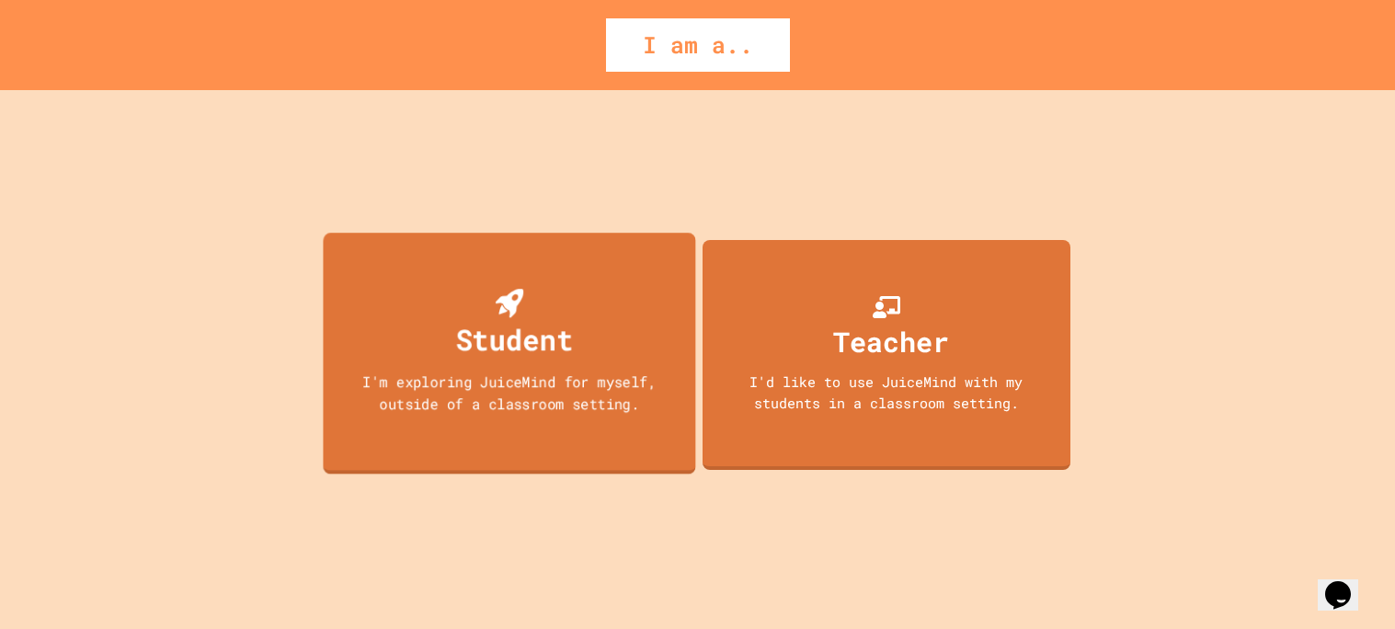
click at [507, 325] on div "Student" at bounding box center [514, 339] width 118 height 43
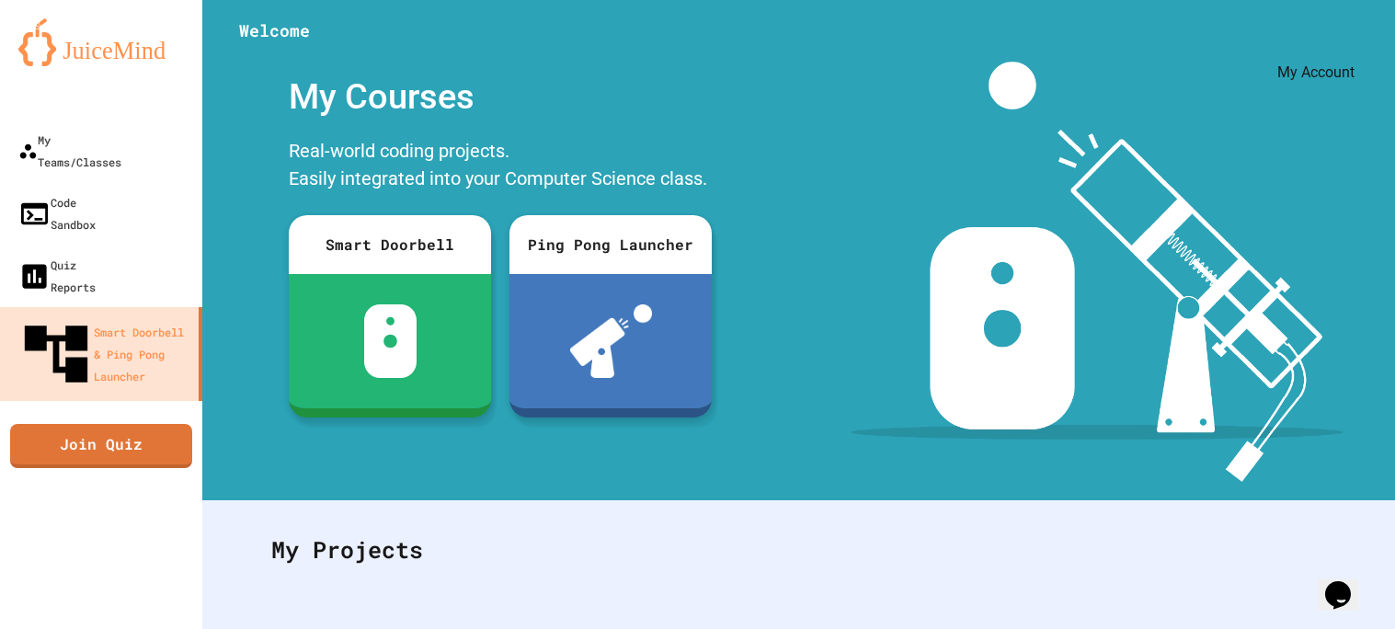
click at [1340, 45] on icon "My Account" at bounding box center [1340, 45] width 0 height 0
drag, startPoint x: 1214, startPoint y: 108, endPoint x: 1144, endPoint y: 104, distance: 70.0
click at [161, 628] on div at bounding box center [697, 629] width 1395 height 0
click at [109, 421] on link "Join Quiz" at bounding box center [101, 444] width 185 height 46
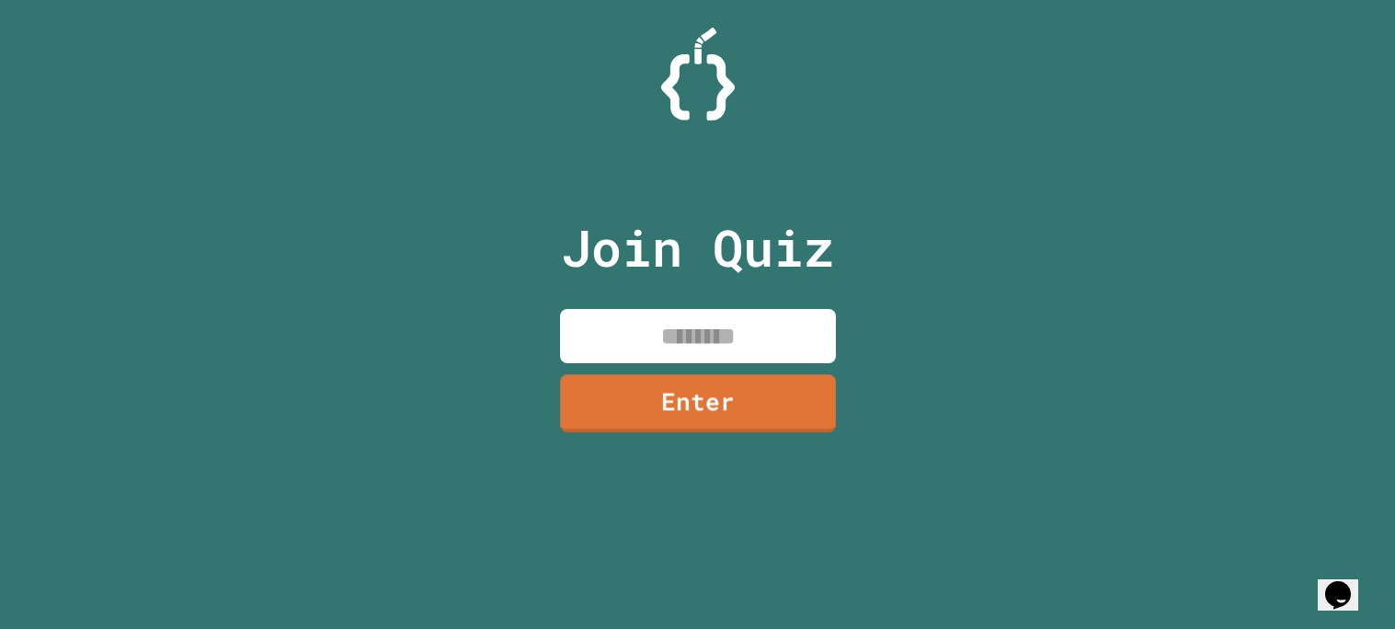
click at [665, 357] on input at bounding box center [698, 336] width 276 height 54
click at [703, 338] on input at bounding box center [698, 336] width 276 height 54
type input "********"
click at [725, 388] on link "Enter" at bounding box center [698, 403] width 278 height 60
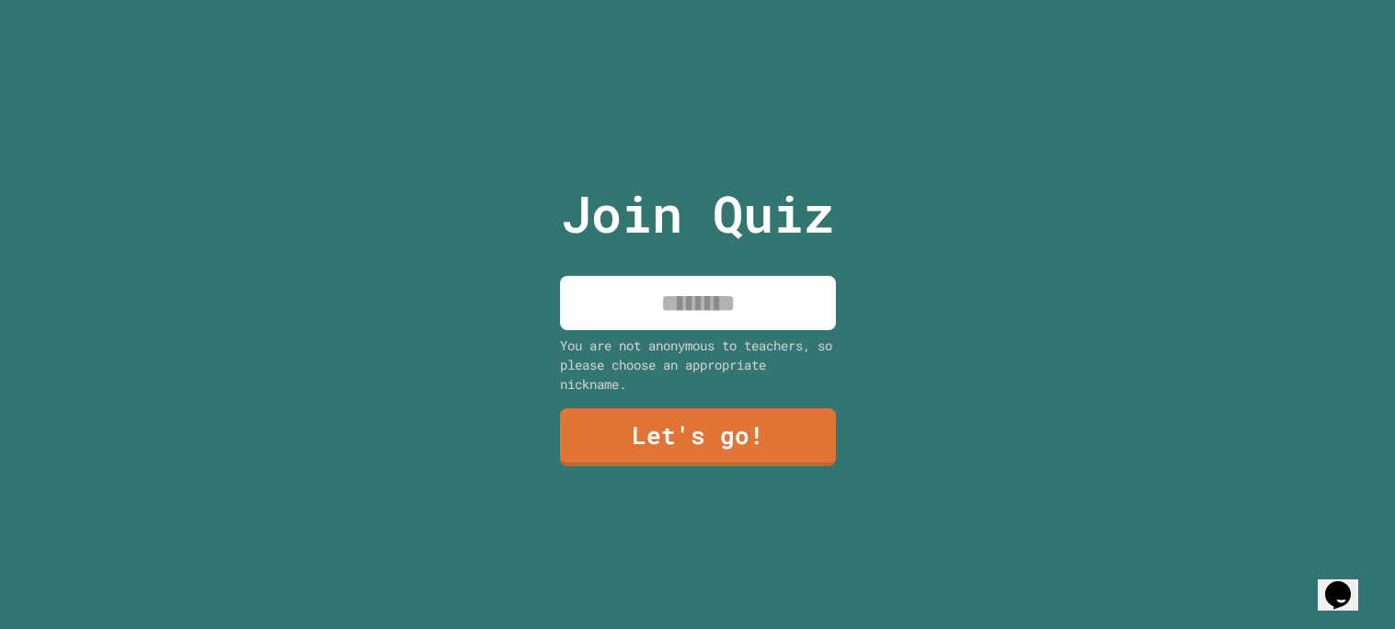
click at [679, 329] on input at bounding box center [698, 303] width 276 height 54
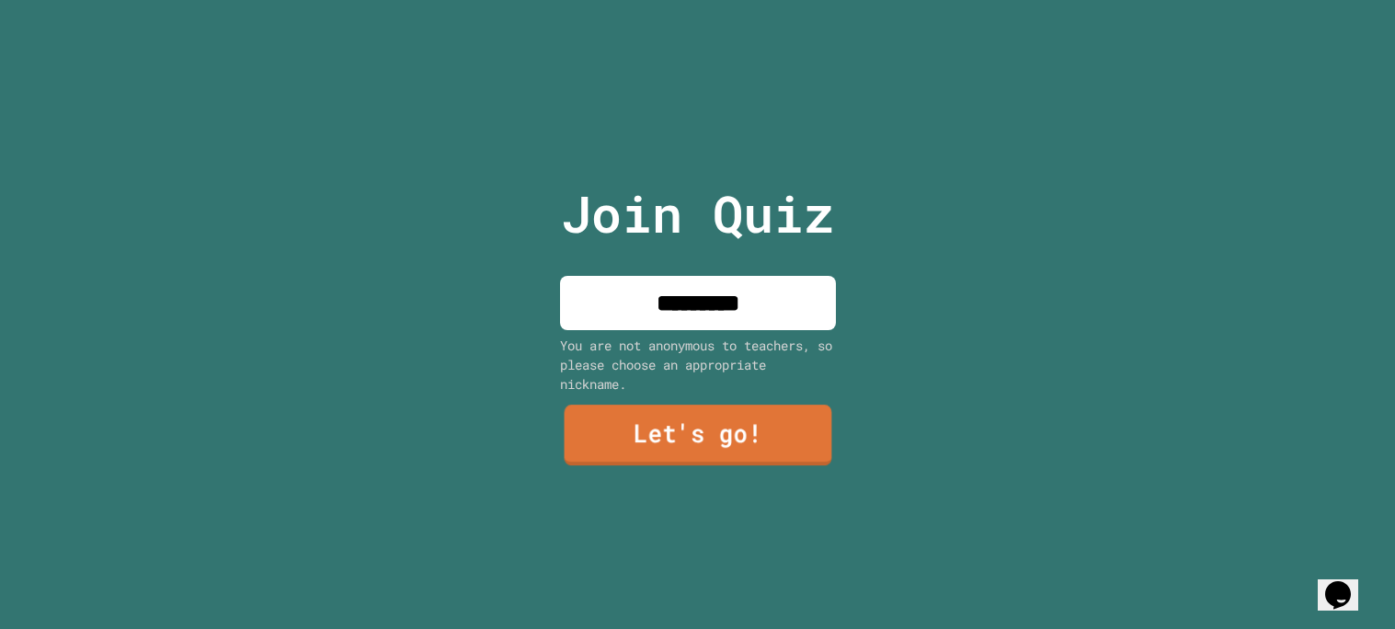
type input "*********"
click at [740, 427] on link "Let's go!" at bounding box center [698, 435] width 268 height 61
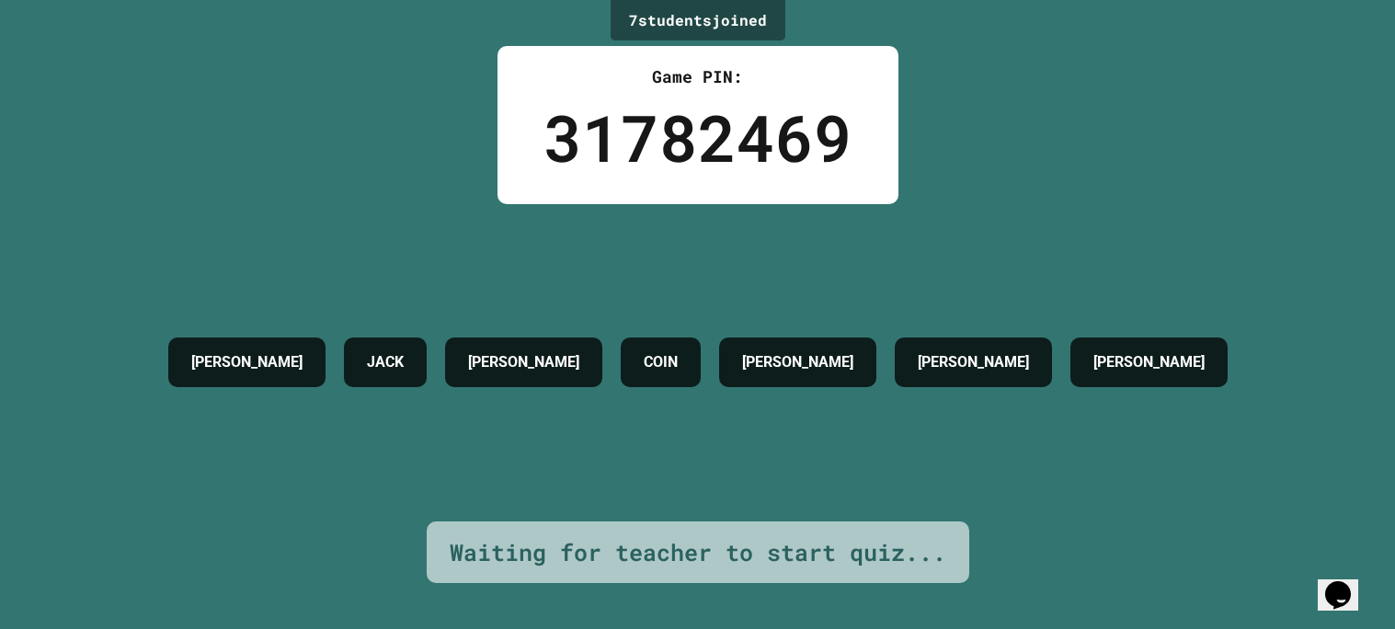
click at [701, 342] on div "COIN" at bounding box center [661, 363] width 80 height 50
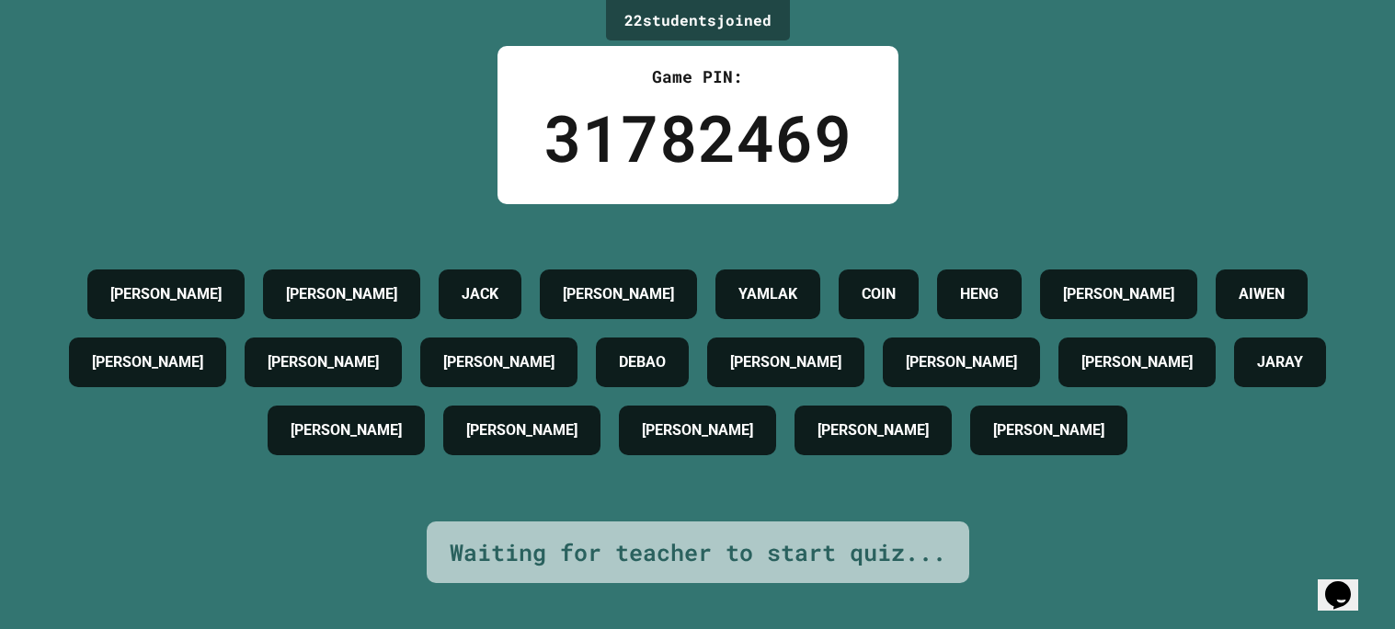
click at [715, 157] on div "31782469" at bounding box center [698, 137] width 309 height 97
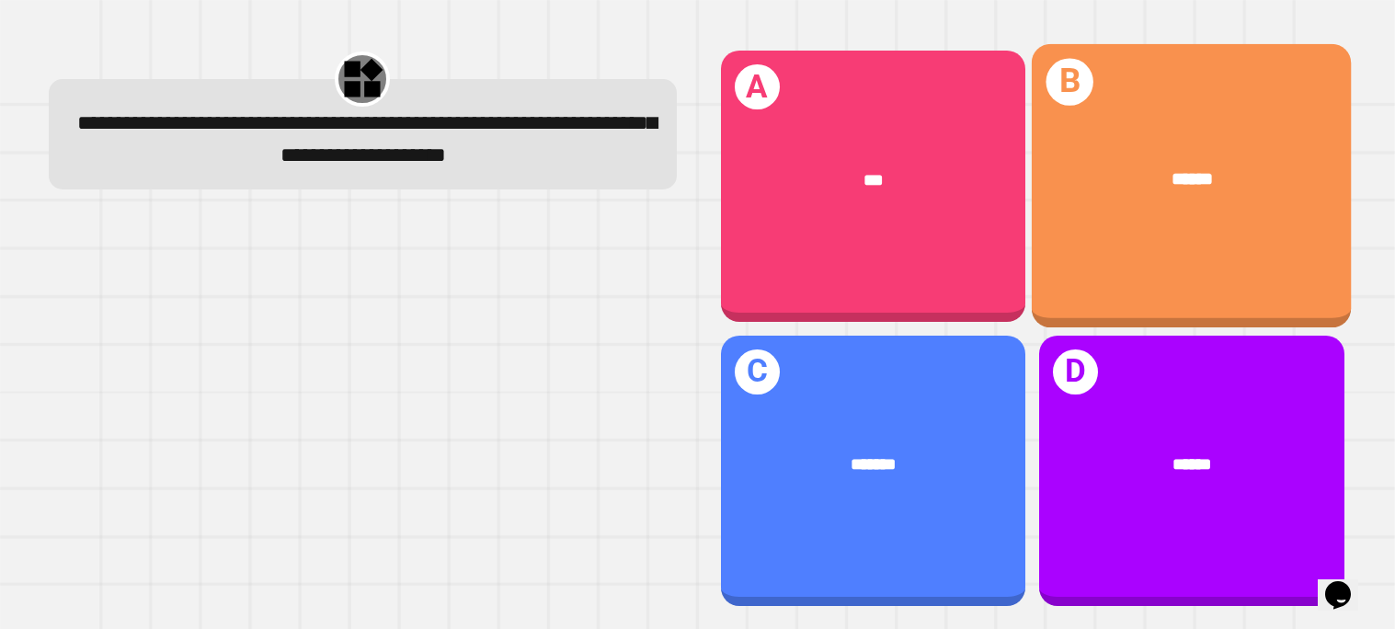
click at [1156, 189] on div "******" at bounding box center [1193, 181] width 248 height 28
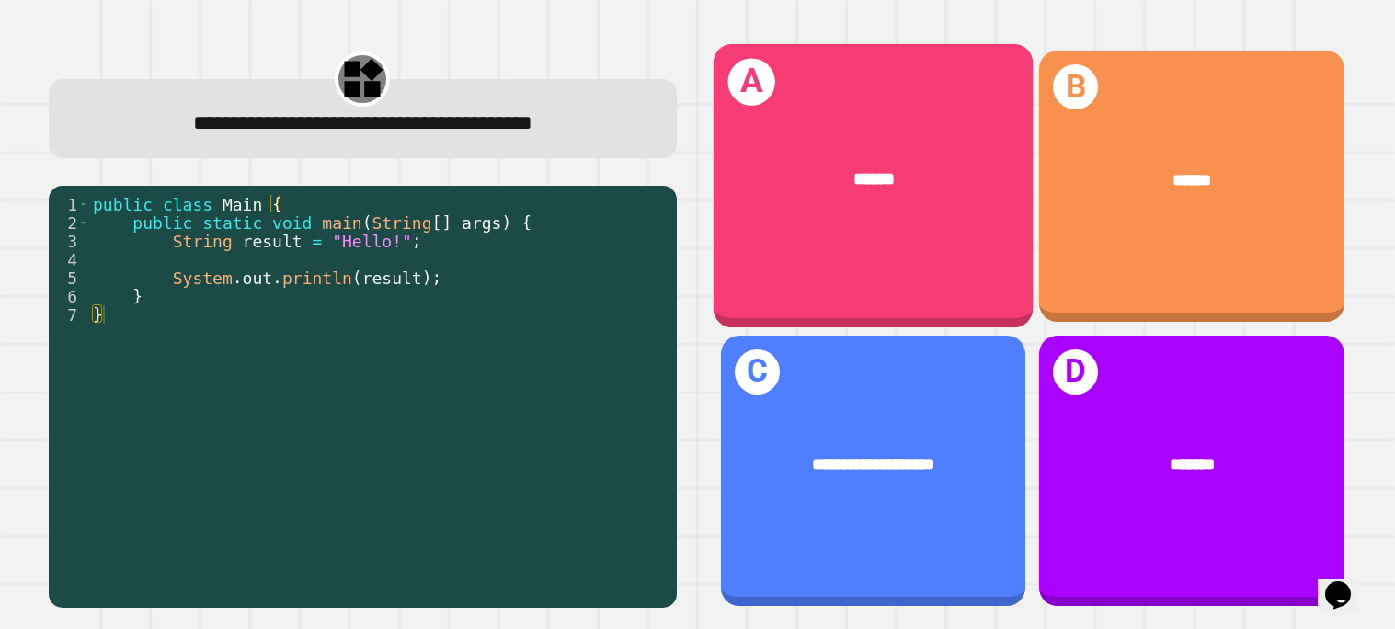
click at [903, 250] on div "A ******" at bounding box center [873, 186] width 320 height 284
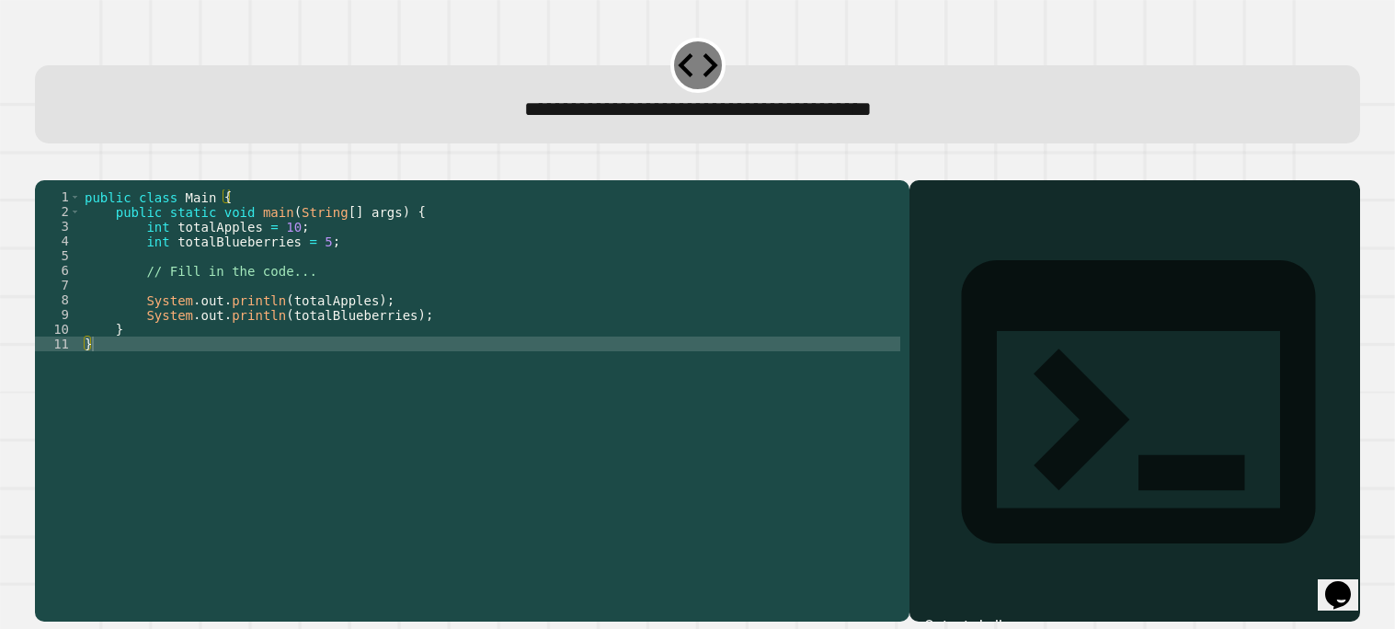
click at [337, 308] on div "public class Main { public static void main ( String [ ] args ) { int totalAppl…" at bounding box center [491, 395] width 820 height 412
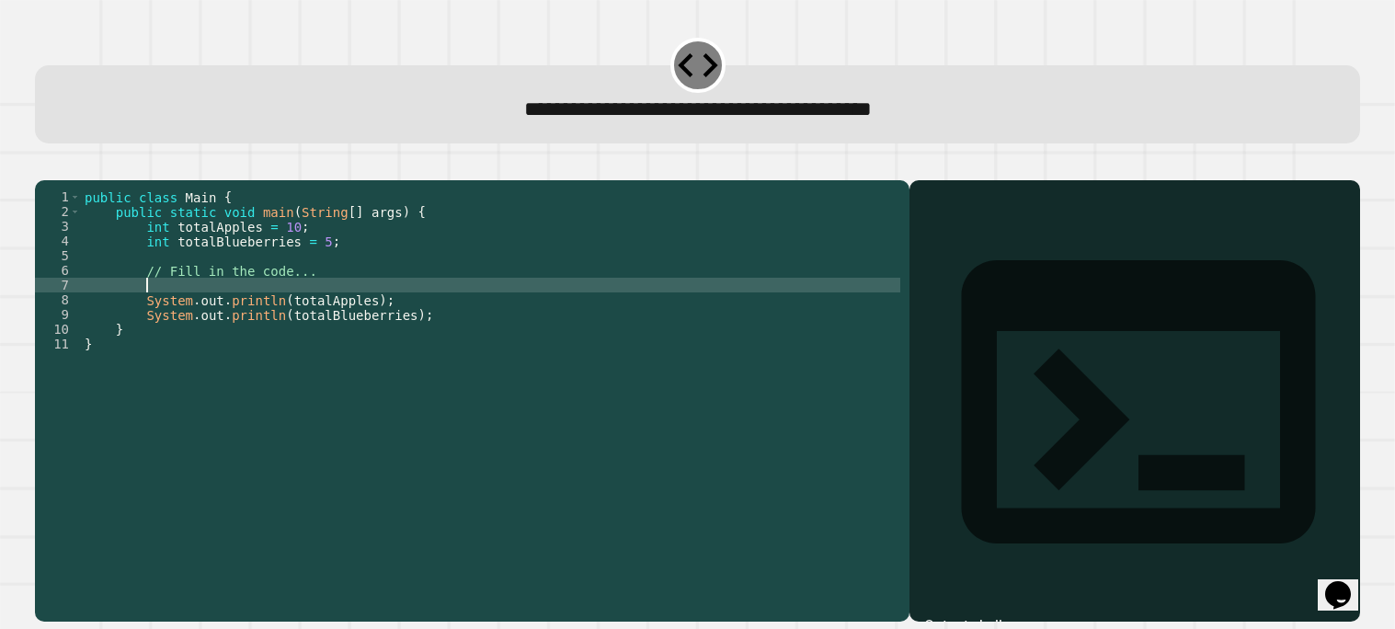
click at [330, 298] on div "public class Main { public static void main ( String [ ] args ) { int totalAppl…" at bounding box center [491, 395] width 820 height 412
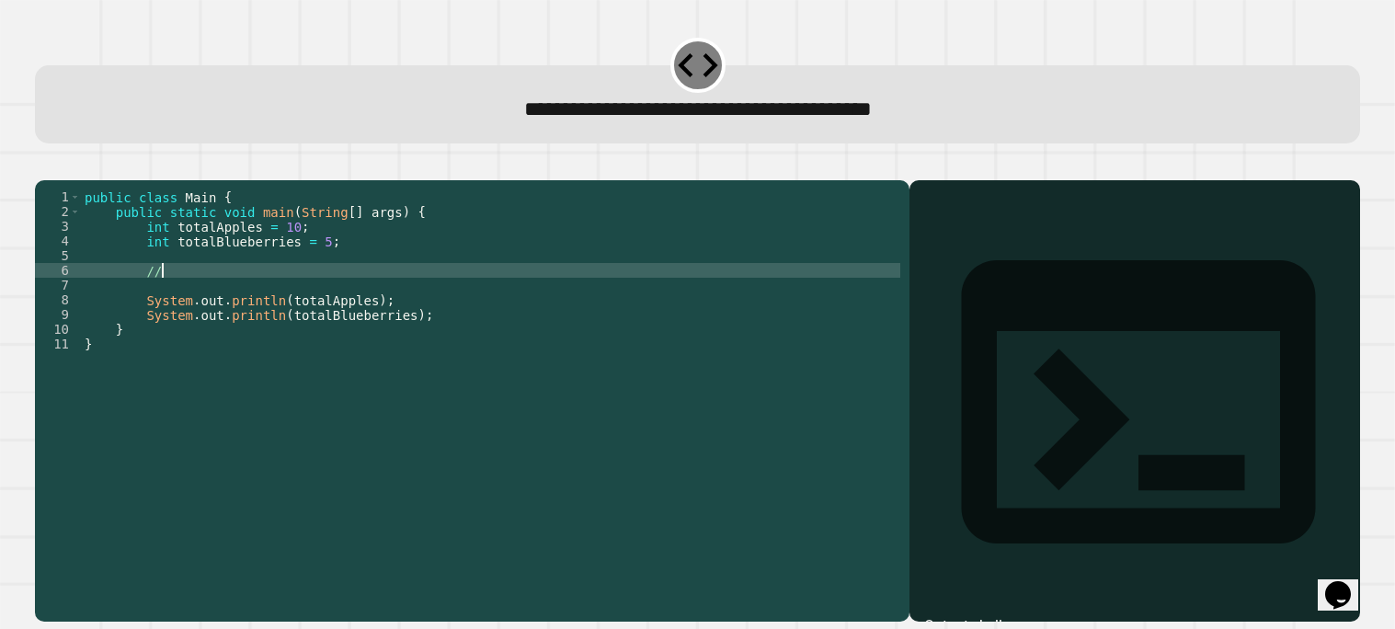
type textarea "*"
click at [44, 165] on icon "button" at bounding box center [44, 165] width 0 height 0
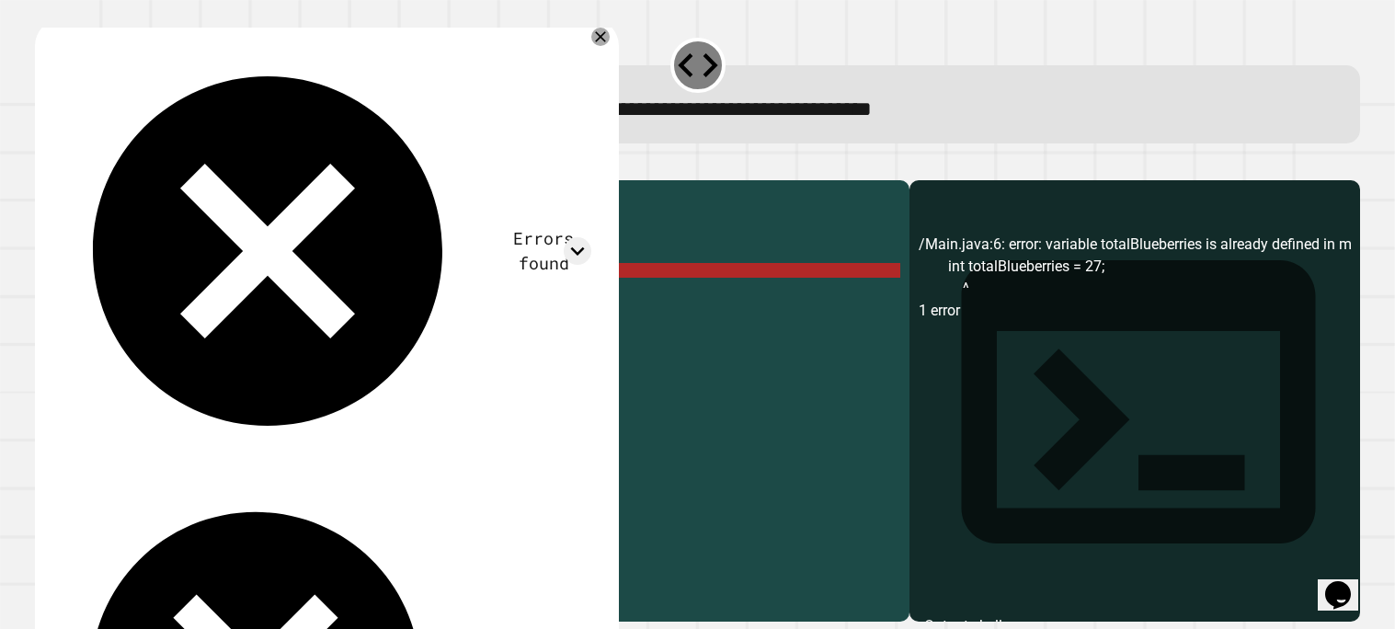
click at [400, 325] on div "public class Main { public static void main ( String [ ] args ) { int totalAppl…" at bounding box center [491, 395] width 820 height 412
click at [347, 264] on div "public class Main { public static void main ( String [ ] args ) { int totalAppl…" at bounding box center [491, 395] width 820 height 412
click at [146, 268] on div "public class Main { public static void main ( String [ ] args ) { int totalAppl…" at bounding box center [491, 395] width 820 height 412
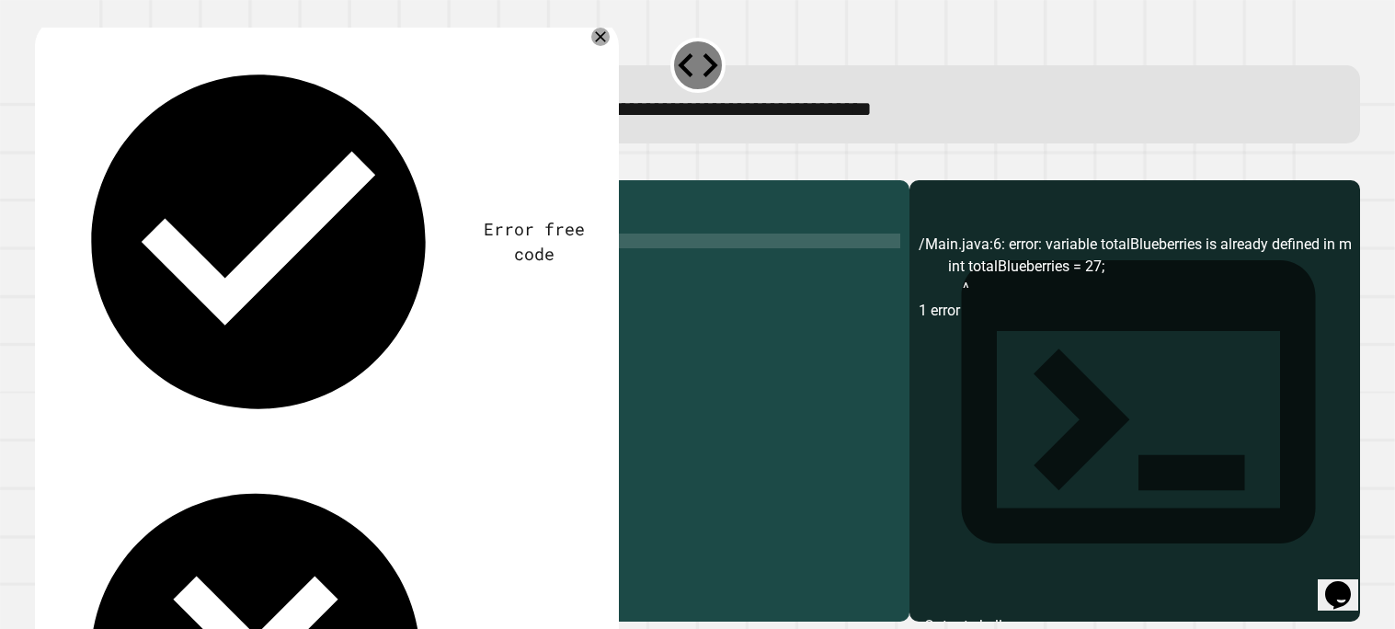
scroll to position [0, 6]
type textarea "**********"
click at [44, 165] on icon "button" at bounding box center [44, 165] width 0 height 0
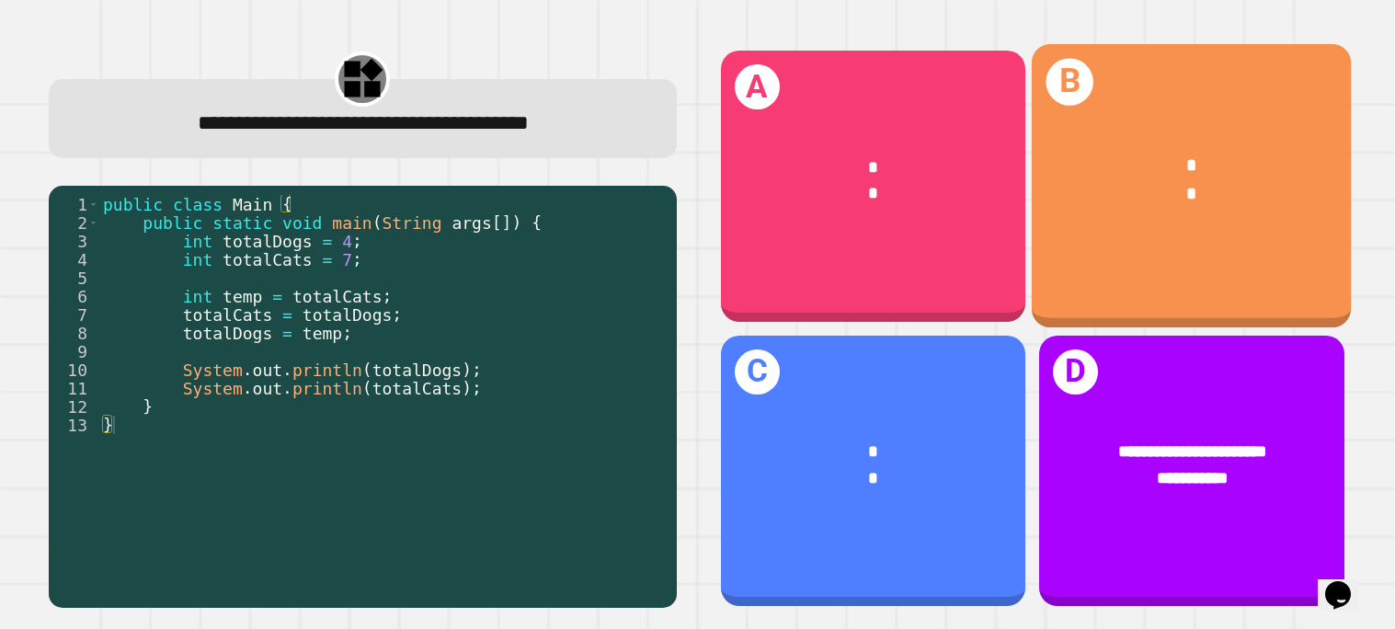
click at [1123, 214] on div "* *" at bounding box center [1192, 181] width 320 height 127
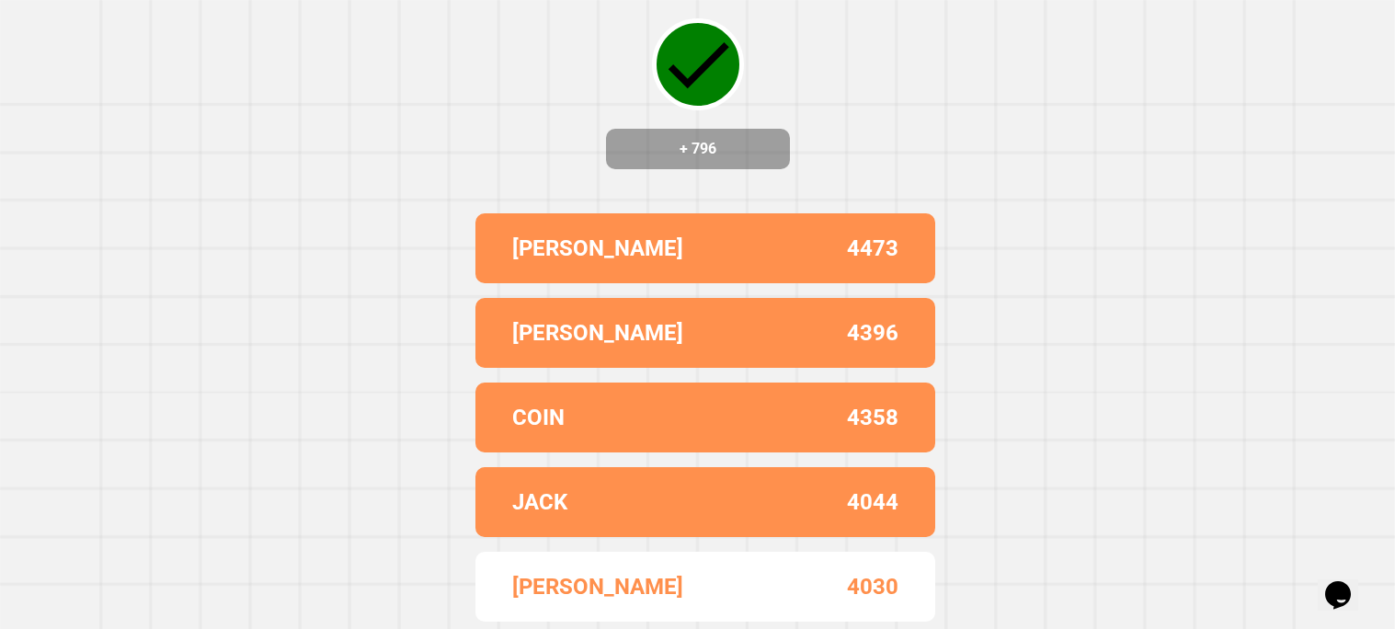
scroll to position [0, 0]
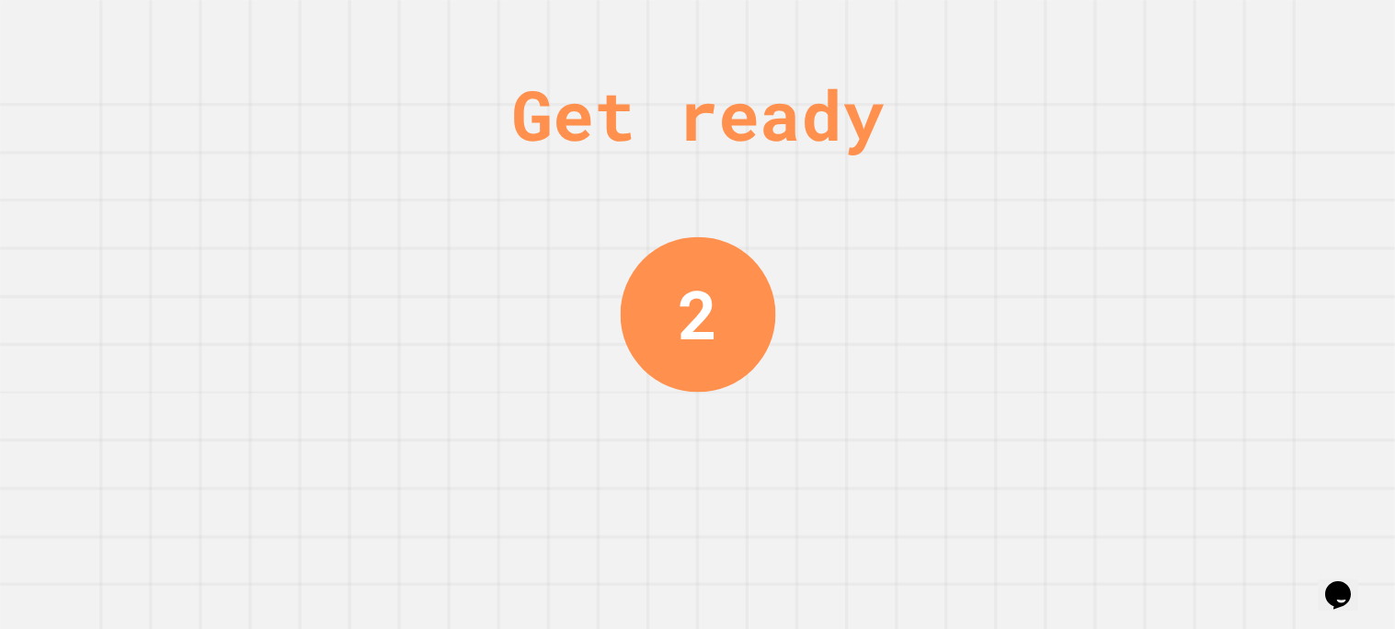
drag, startPoint x: 866, startPoint y: 587, endPoint x: 799, endPoint y: 515, distance: 98.3
click at [799, 515] on div "Get ready 2" at bounding box center [697, 314] width 1395 height 629
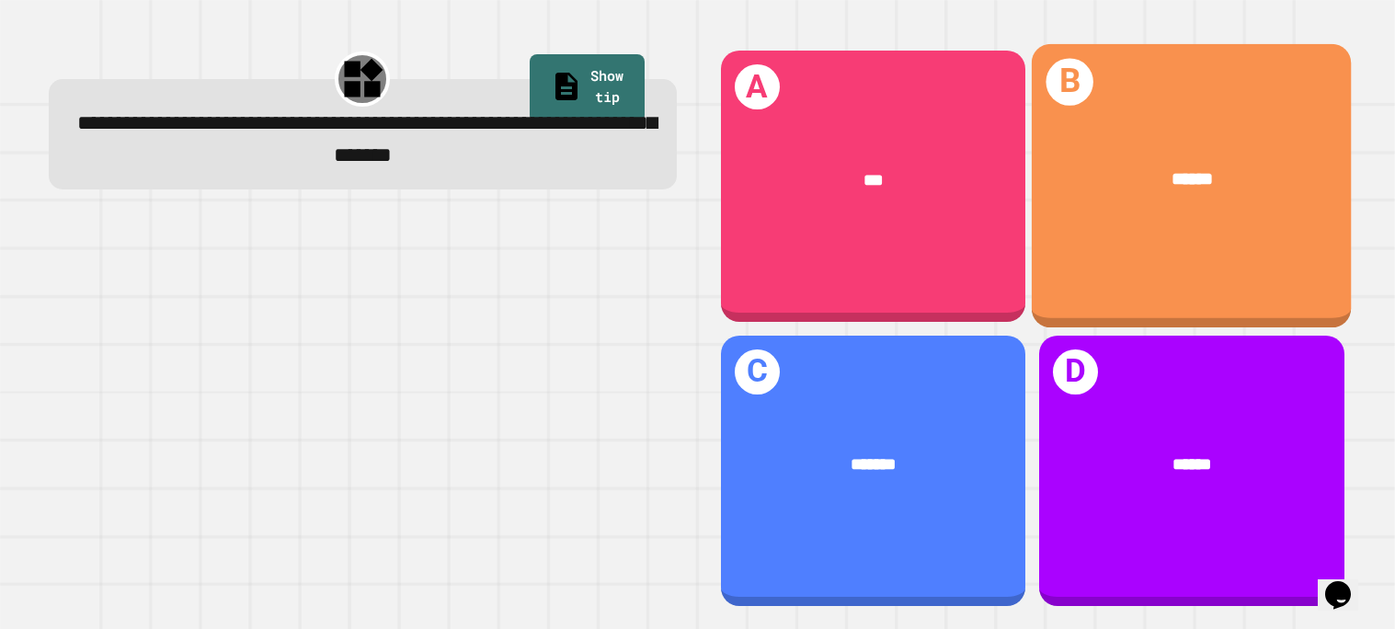
click at [1122, 240] on div "B ******" at bounding box center [1192, 186] width 320 height 284
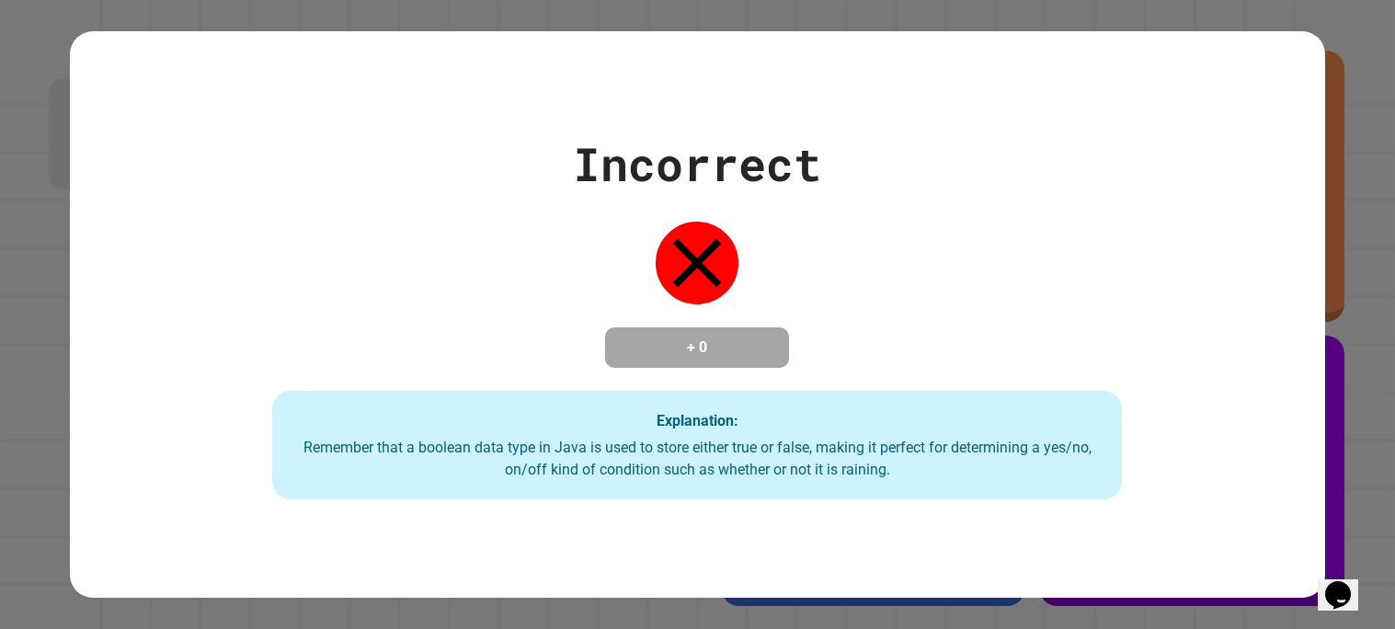
click at [1345, 442] on div "Incorrect + 0 Explanation: Remember that a boolean data type in [GEOGRAPHIC_DAT…" at bounding box center [697, 314] width 1395 height 629
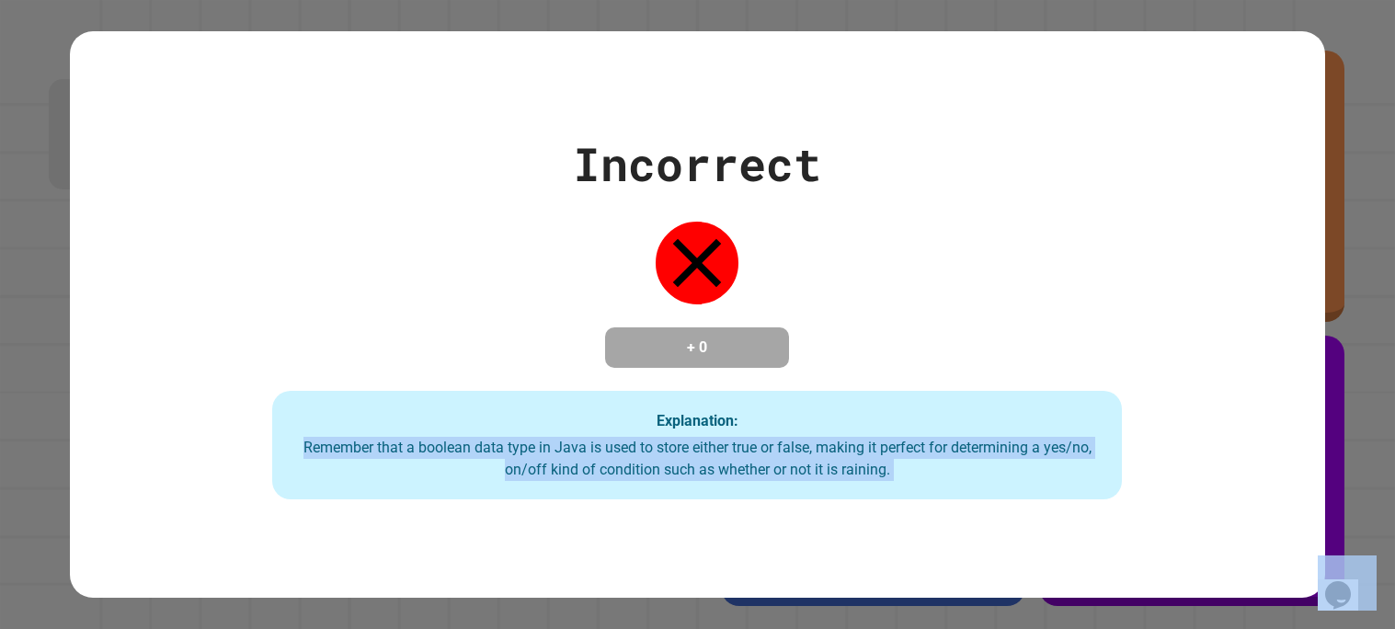
click at [1345, 442] on div "Incorrect + 0 Explanation: Remember that a boolean data type in [GEOGRAPHIC_DAT…" at bounding box center [697, 314] width 1395 height 629
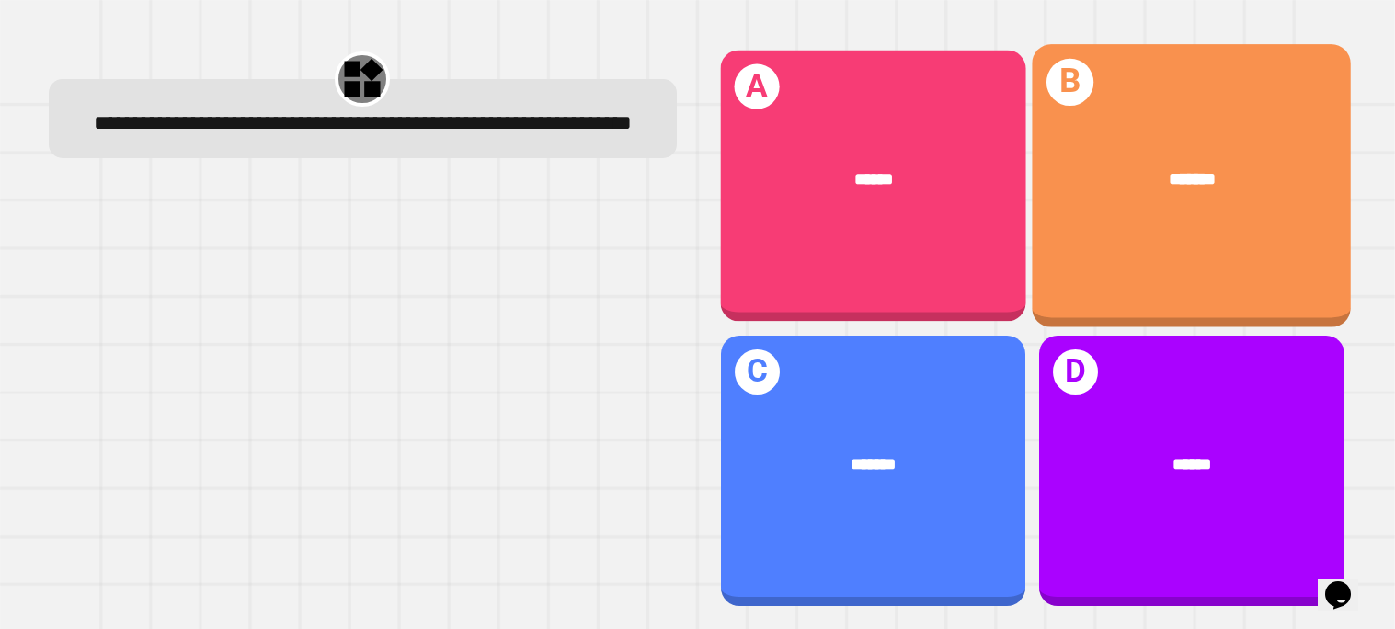
click at [955, 193] on div "******" at bounding box center [873, 181] width 237 height 27
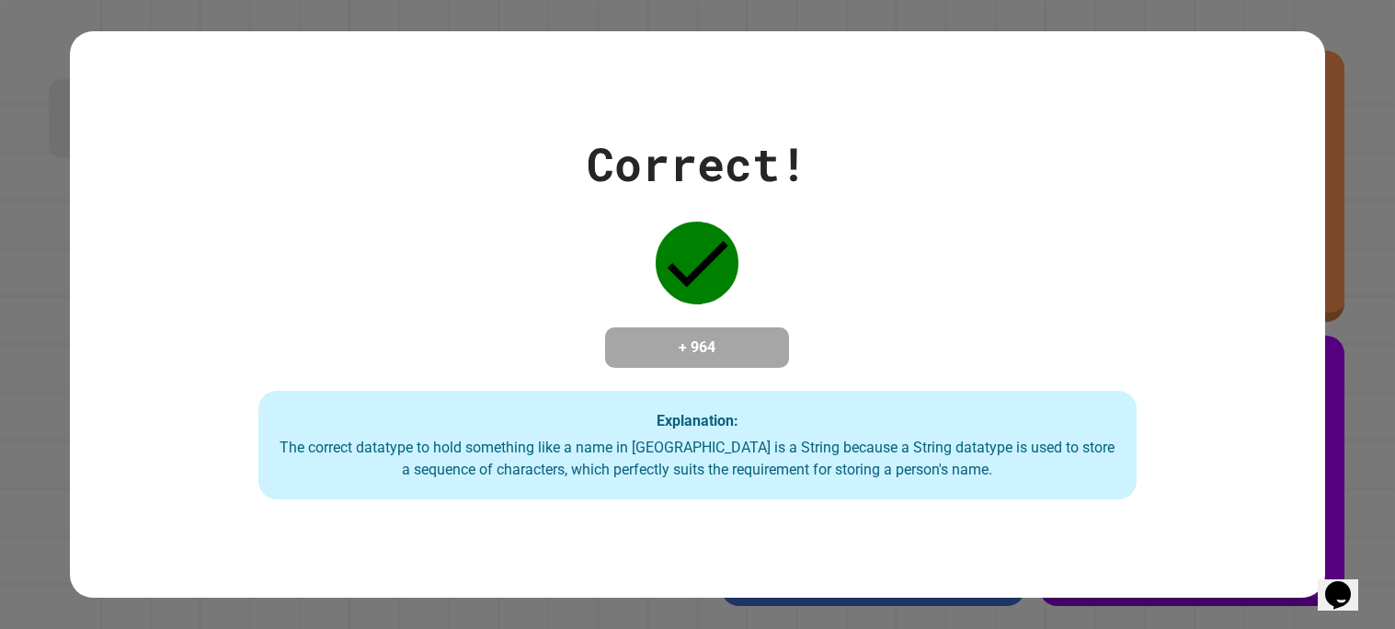
click at [715, 348] on h4 "+ 964" at bounding box center [697, 348] width 147 height 22
click at [752, 349] on h4 "+ 964" at bounding box center [697, 348] width 147 height 22
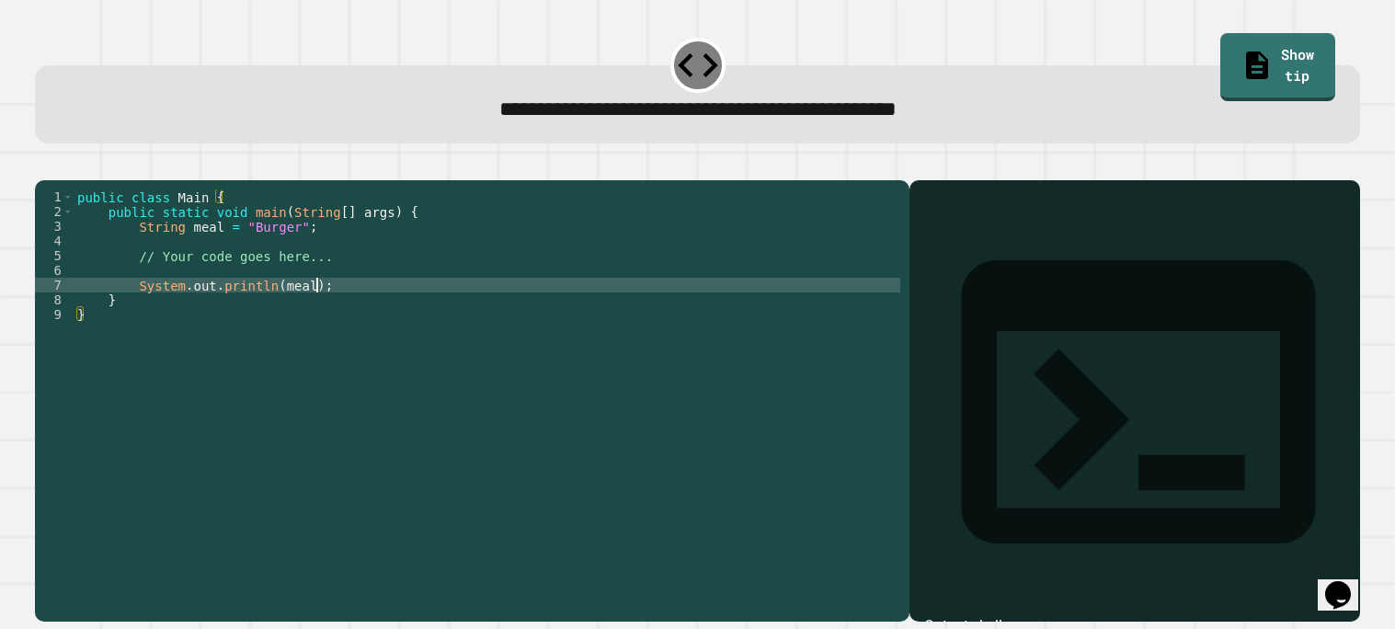
click at [315, 316] on div "public class Main { public static void main ( String [ ] args ) { String meal =…" at bounding box center [487, 395] width 827 height 412
click at [292, 314] on div "public class Main { public static void main ( String [ ] args ) { String meal =…" at bounding box center [487, 395] width 827 height 412
click at [285, 309] on div "public class Main { public static void main ( String [ ] args ) { String meal =…" at bounding box center [487, 395] width 827 height 412
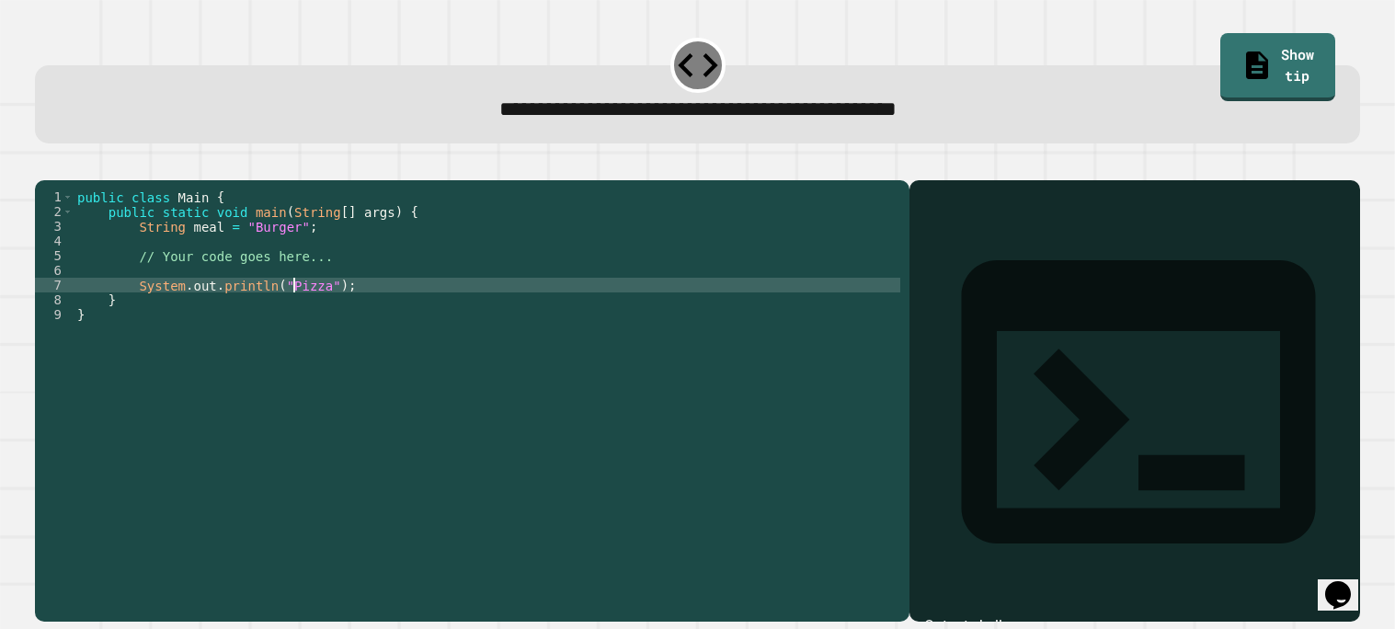
type textarea "**********"
click at [44, 165] on icon "button" at bounding box center [44, 165] width 0 height 0
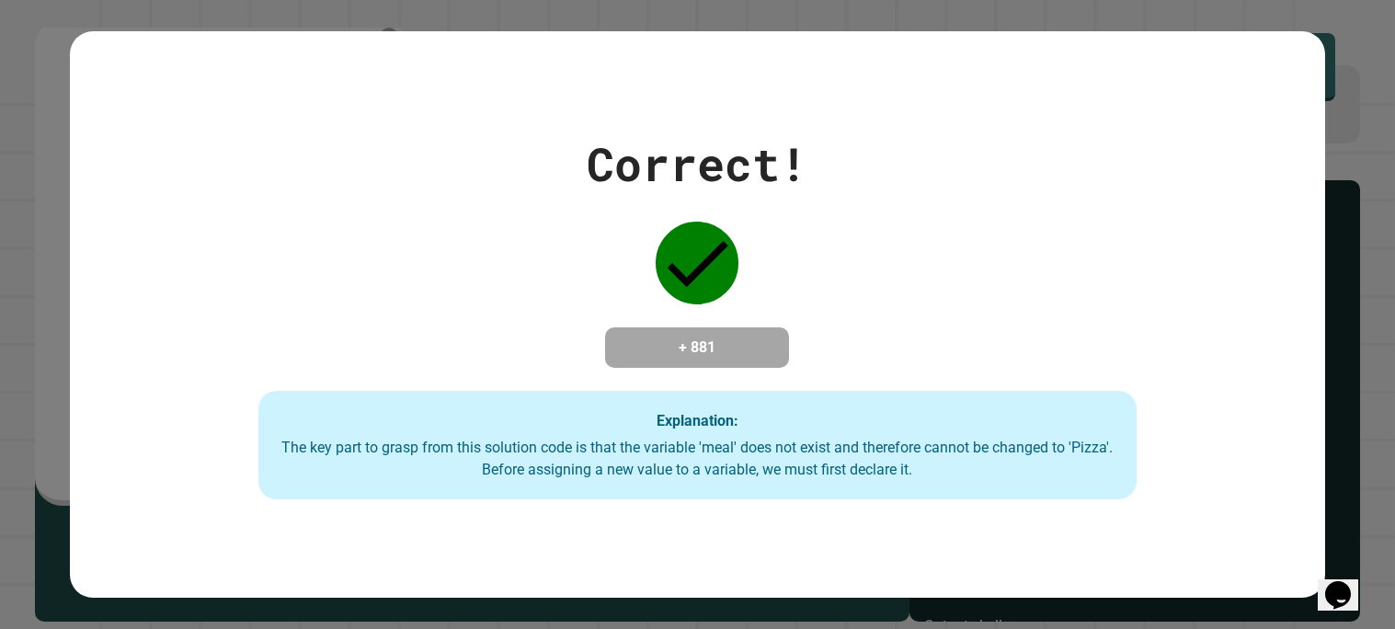
click at [720, 359] on h4 "+ 881" at bounding box center [697, 348] width 147 height 22
click at [810, 365] on div "Correct! + 881 Explanation: The key part to grasp from this solution code is th…" at bounding box center [698, 315] width 1256 height 370
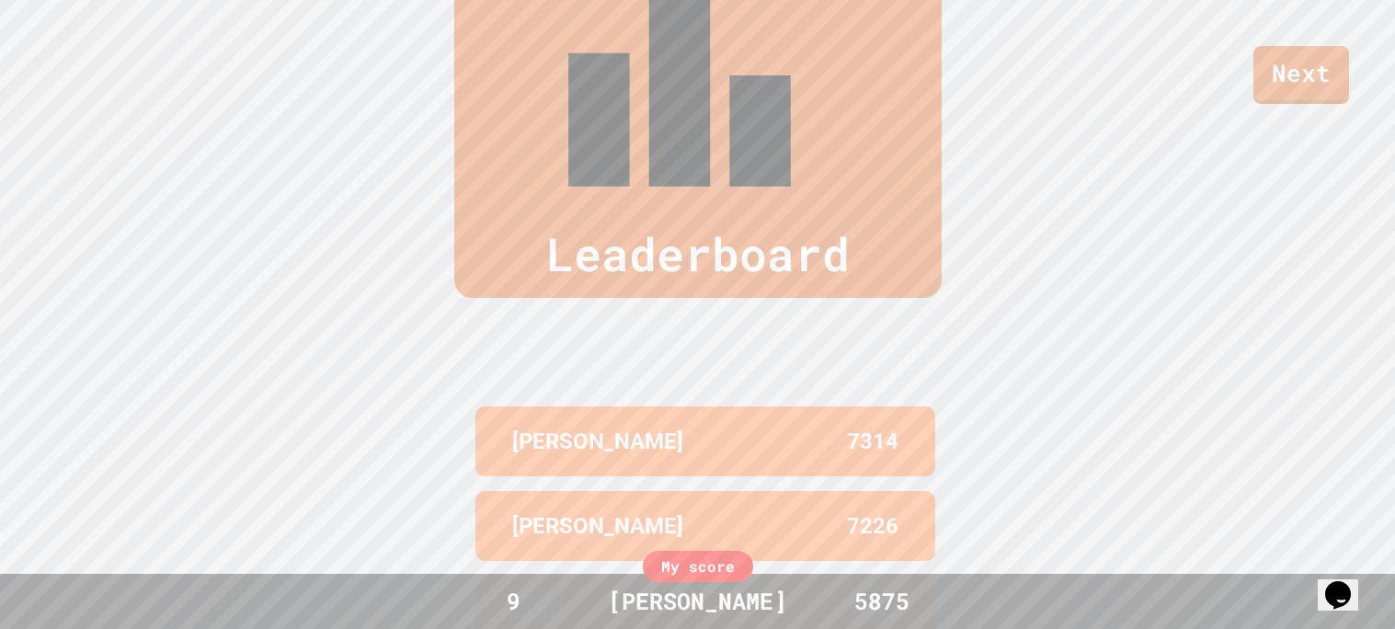
scroll to position [758, 0]
click at [1292, 73] on link "Next" at bounding box center [1302, 72] width 94 height 61
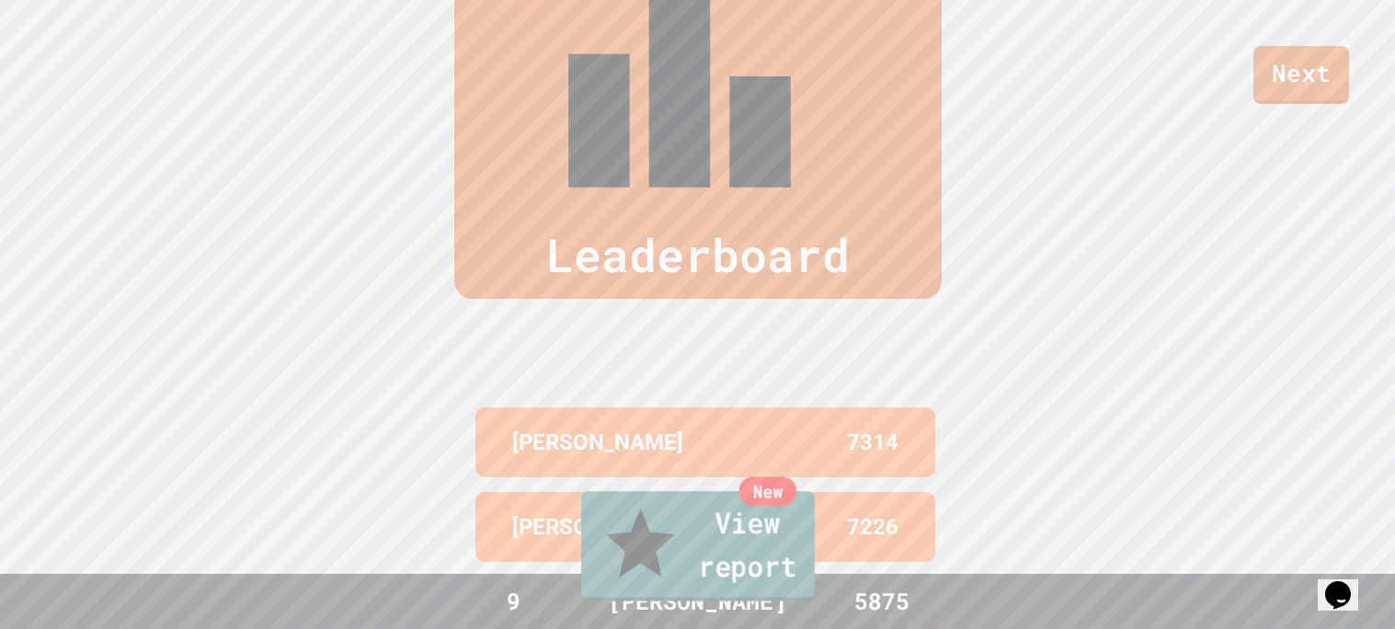
click at [731, 544] on link "New View report" at bounding box center [698, 546] width 234 height 110
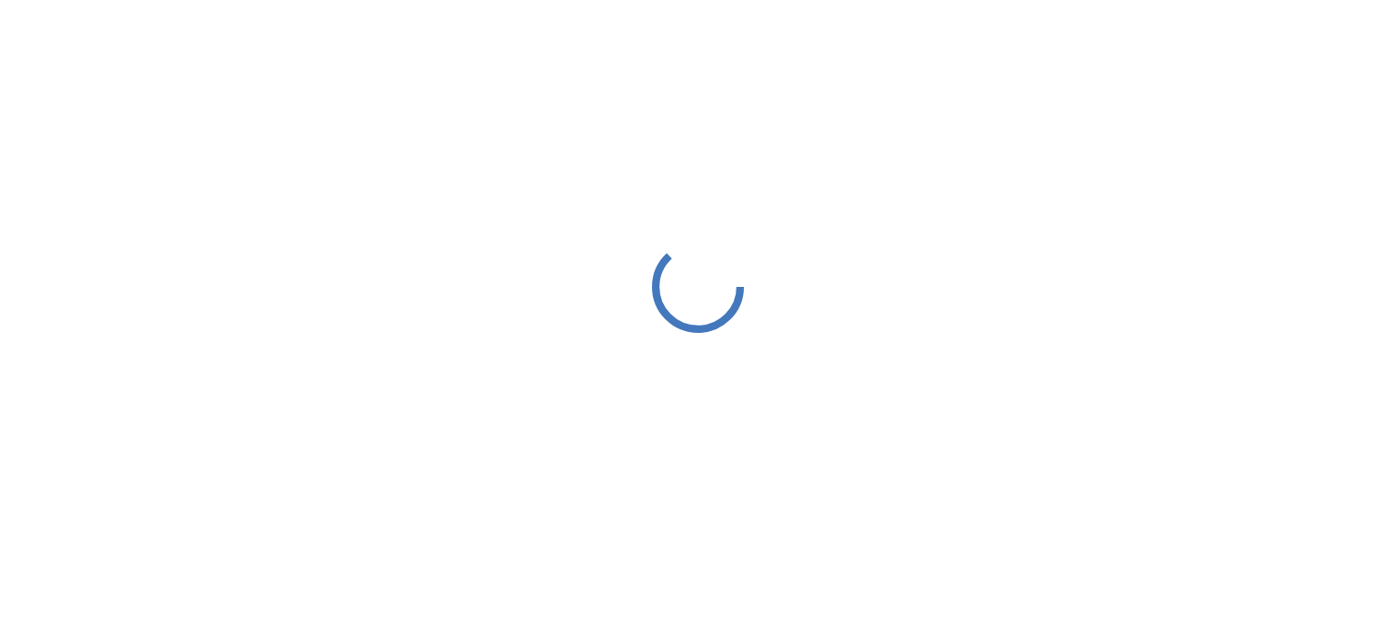
click at [555, 362] on div at bounding box center [697, 287] width 1395 height 574
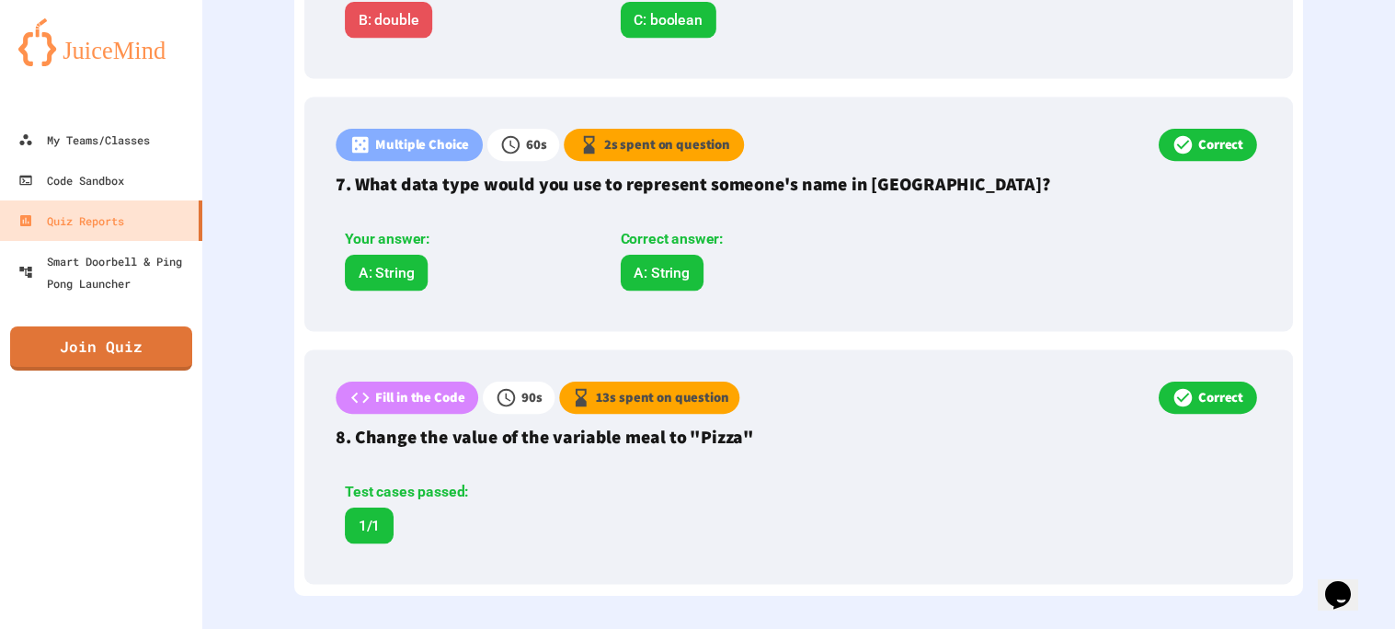
scroll to position [1565, 0]
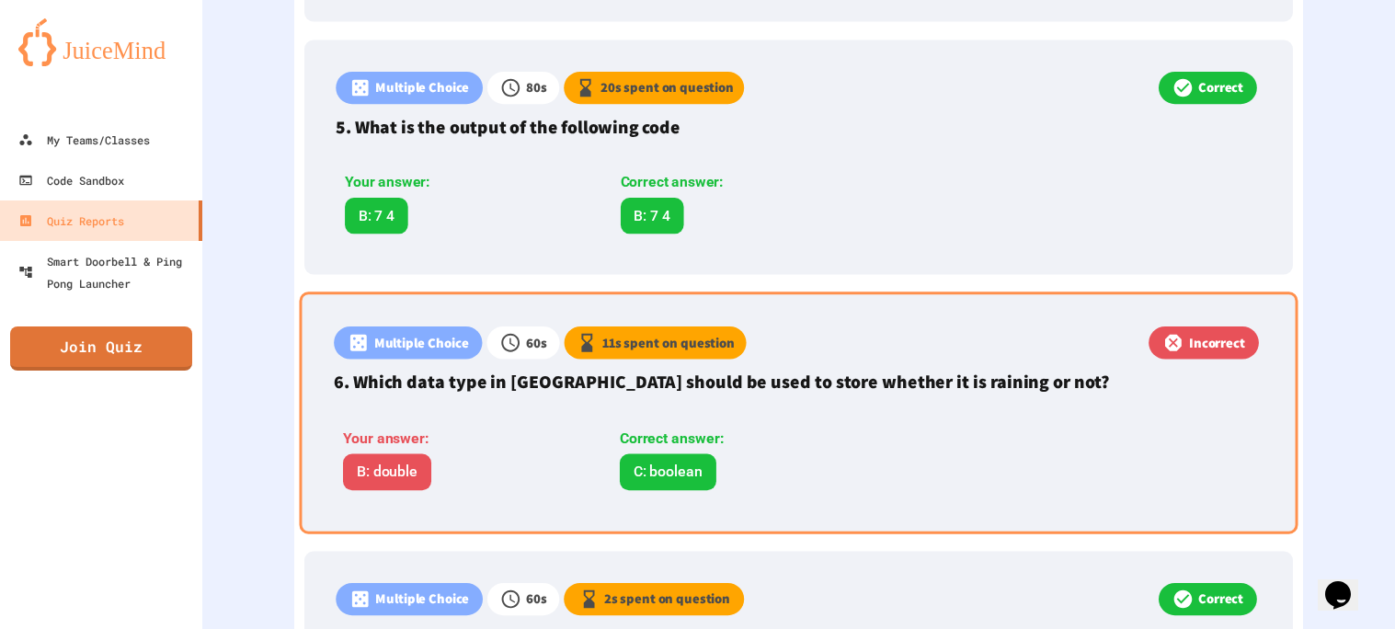
click at [854, 404] on div "Multiple Choice 60 s 11 s spent on question Incorrect 6. Which data type in Jav…" at bounding box center [798, 413] width 999 height 242
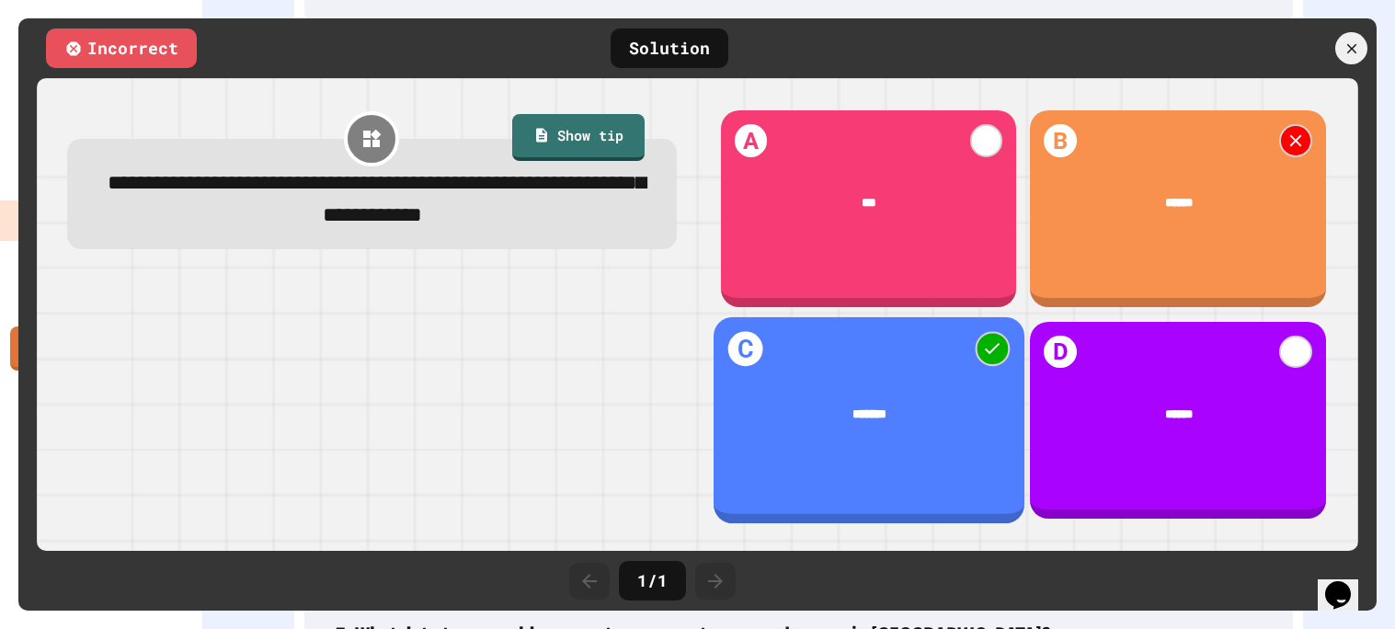
click at [919, 480] on div "C *******" at bounding box center [869, 419] width 311 height 207
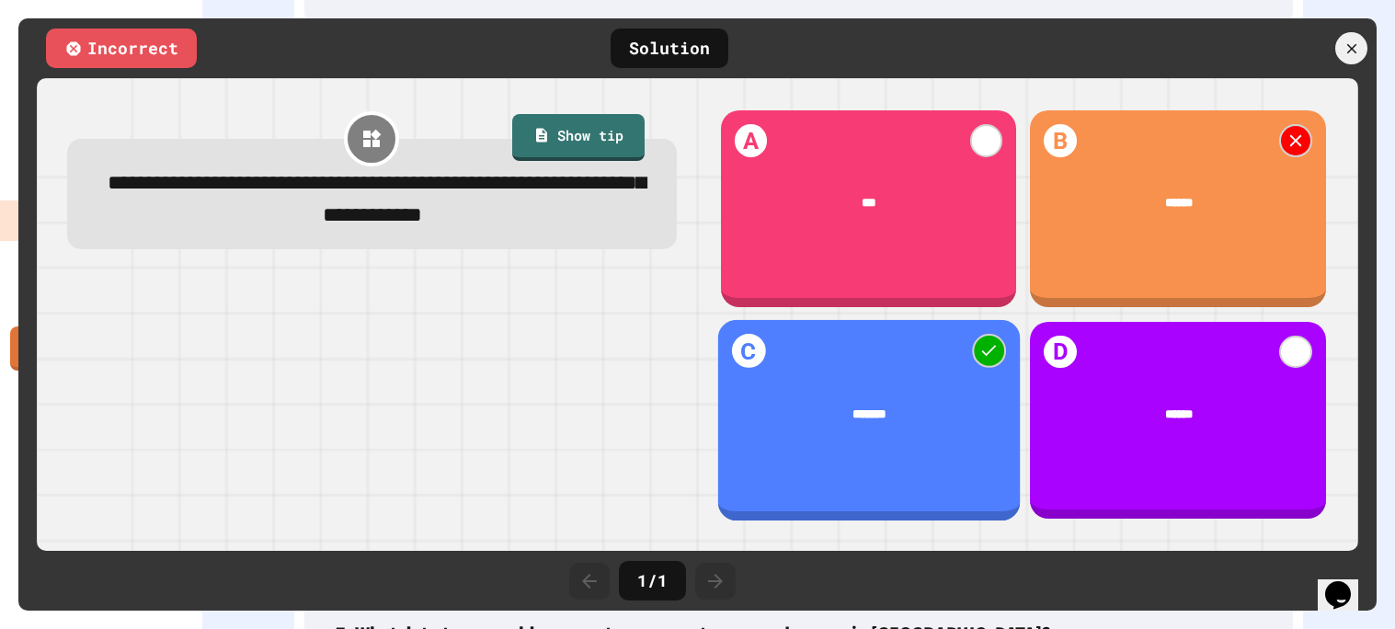
click at [631, 386] on div at bounding box center [372, 399] width 610 height 244
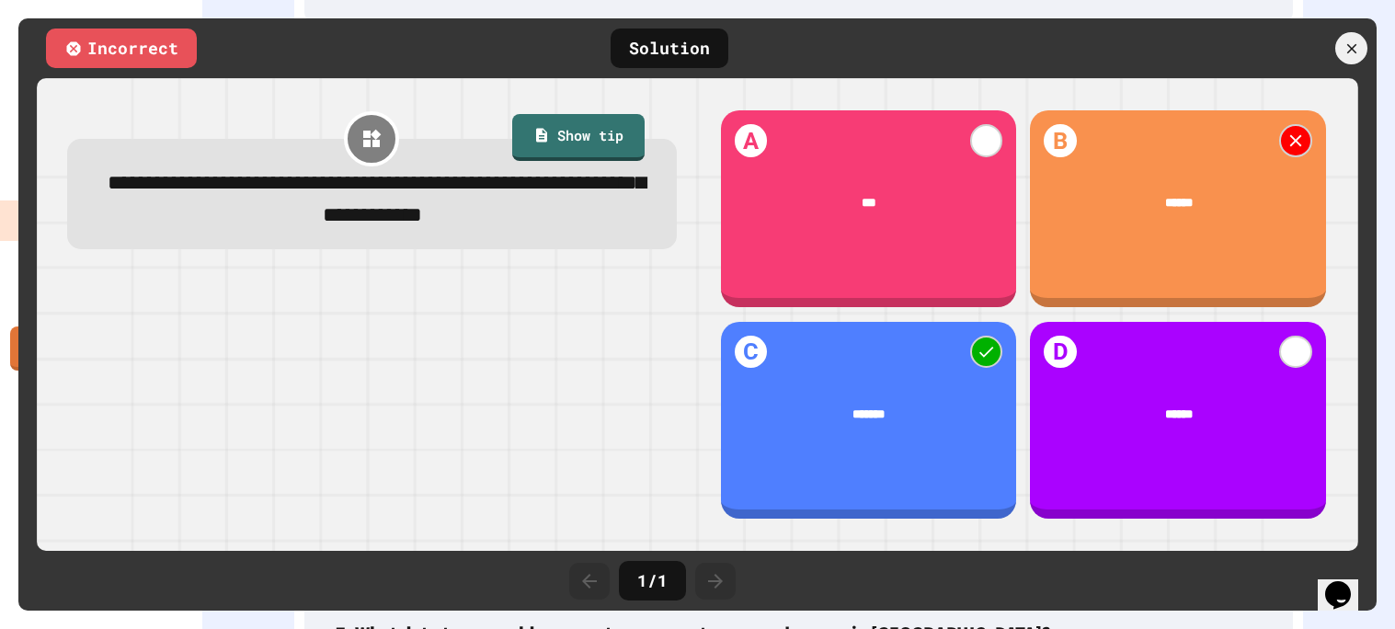
click at [1348, 60] on div at bounding box center [1352, 48] width 32 height 32
